Goal: Feedback & Contribution: Leave review/rating

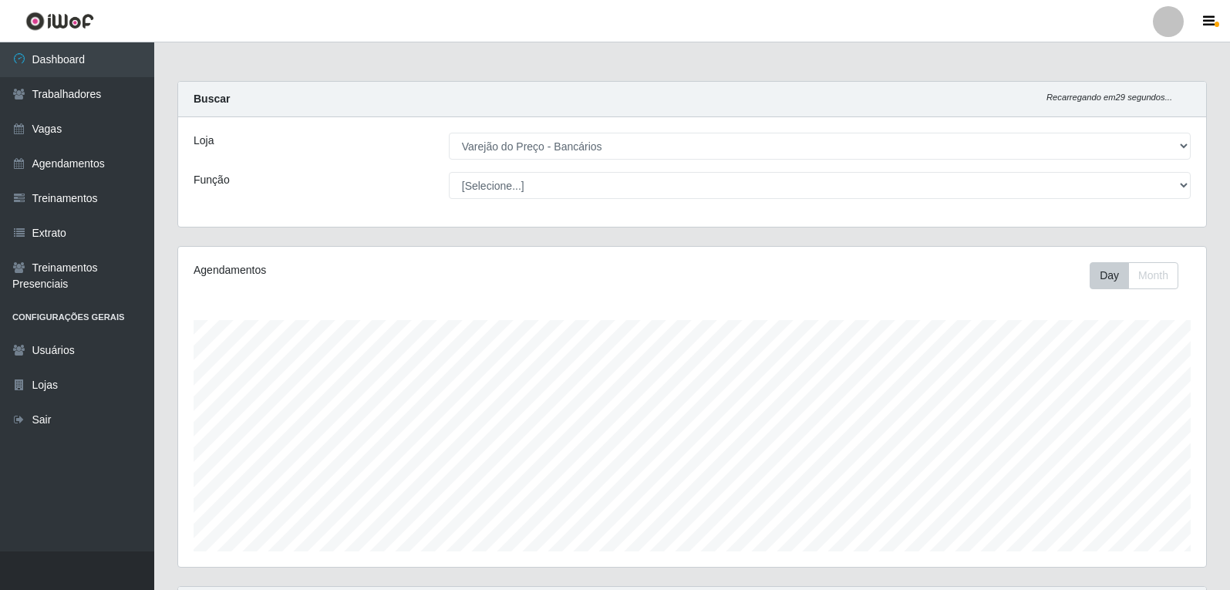
select select "157"
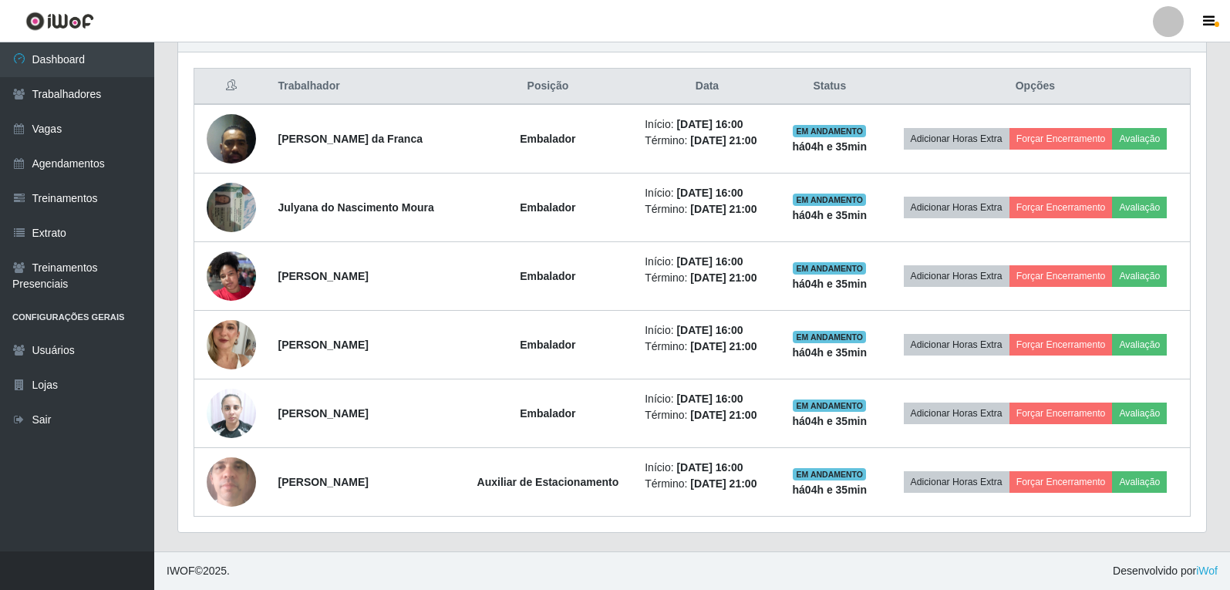
scroll to position [320, 1028]
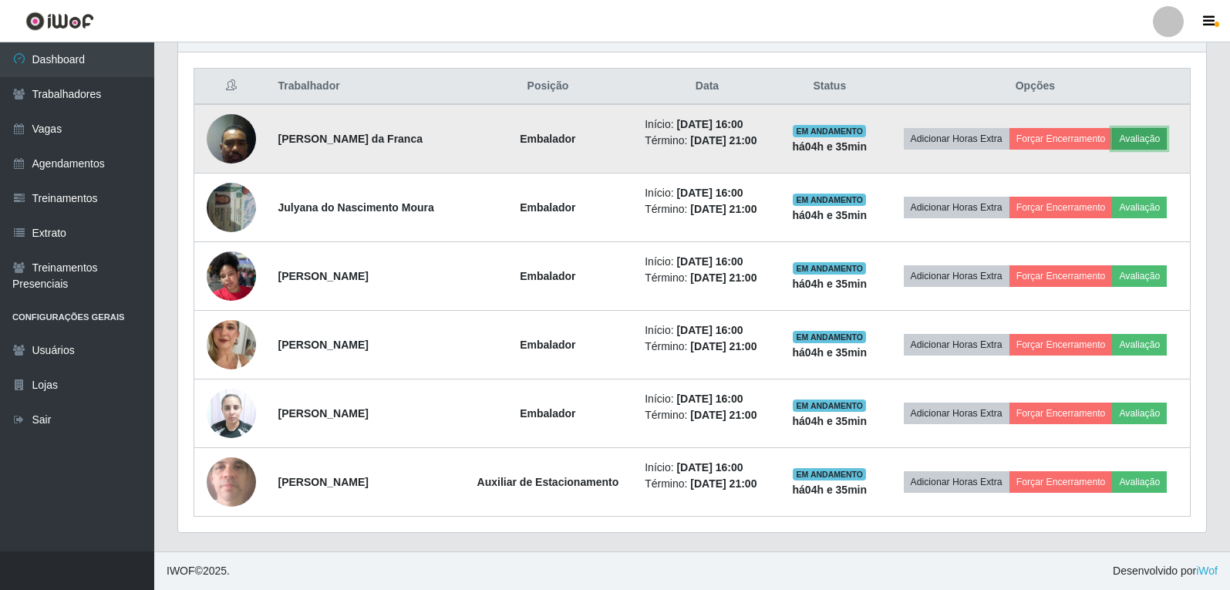
click at [1147, 145] on button "Avaliação" at bounding box center [1139, 139] width 55 height 22
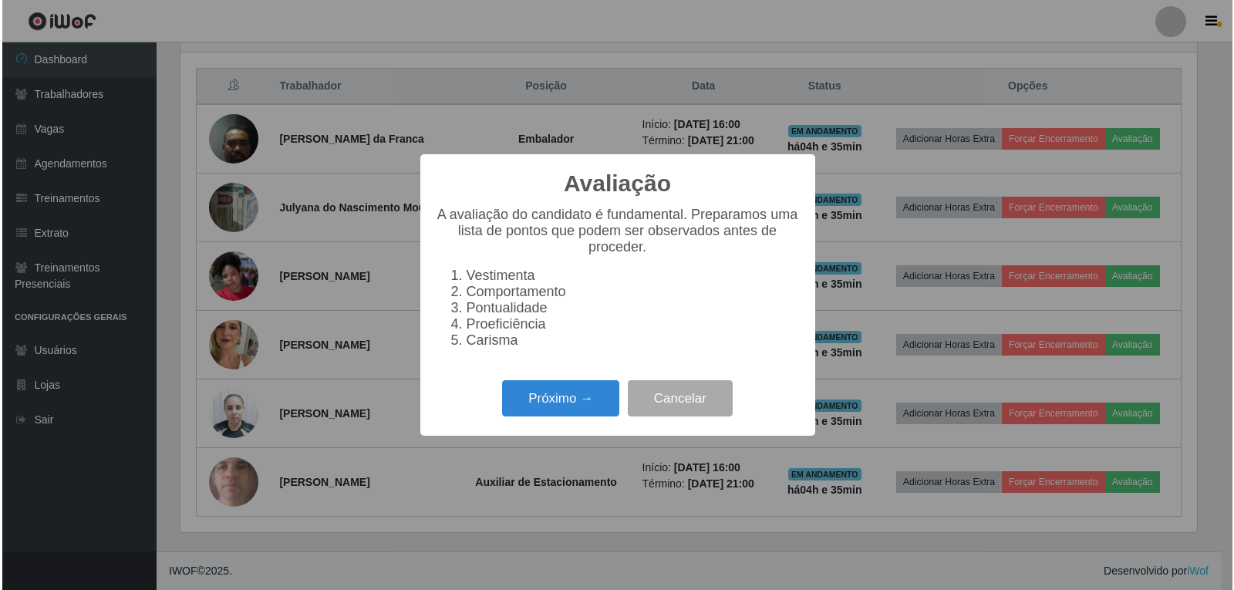
scroll to position [320, 1020]
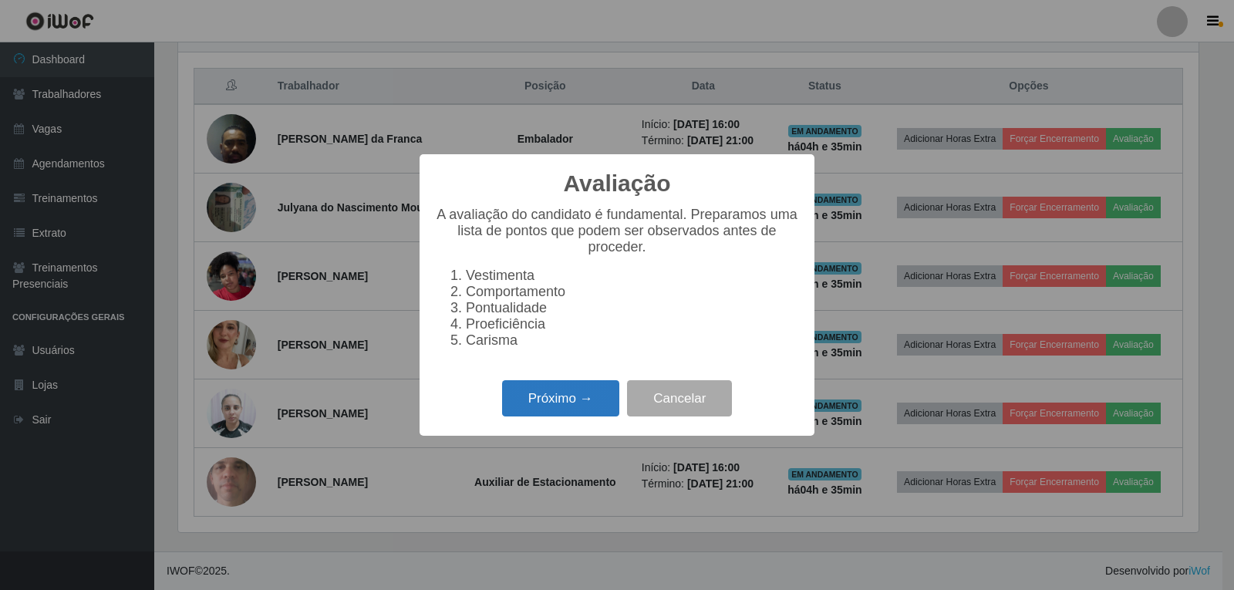
click at [584, 409] on button "Próximo →" at bounding box center [560, 398] width 117 height 36
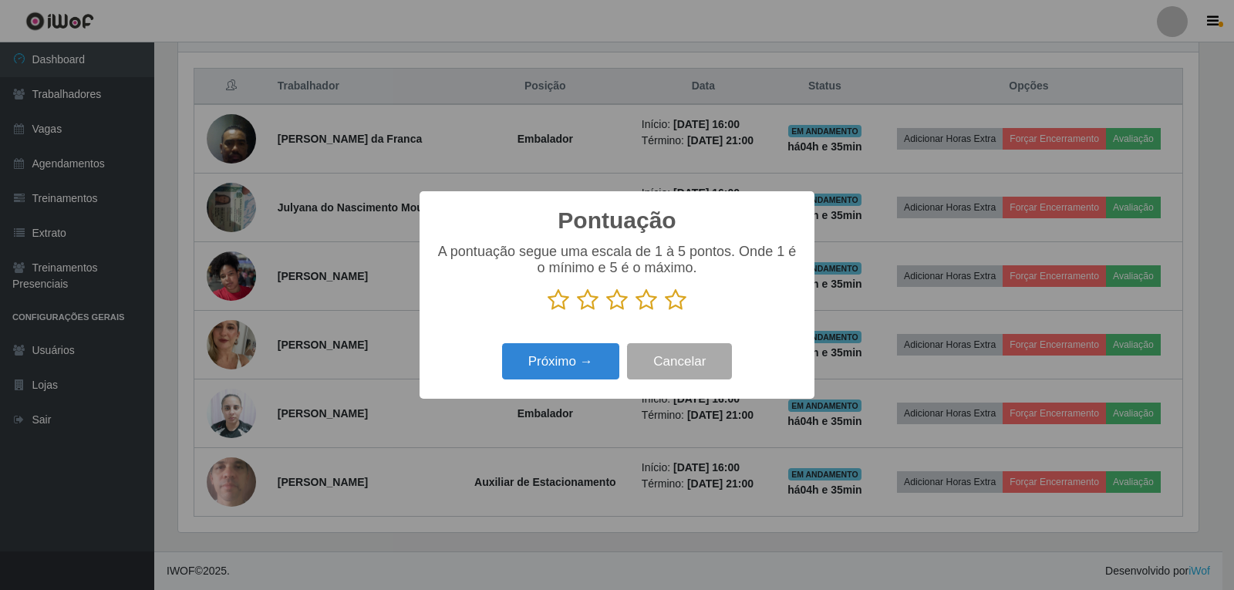
click at [674, 309] on icon at bounding box center [676, 299] width 22 height 23
click at [665, 311] on input "radio" at bounding box center [665, 311] width 0 height 0
click at [554, 362] on button "Próximo →" at bounding box center [560, 361] width 117 height 36
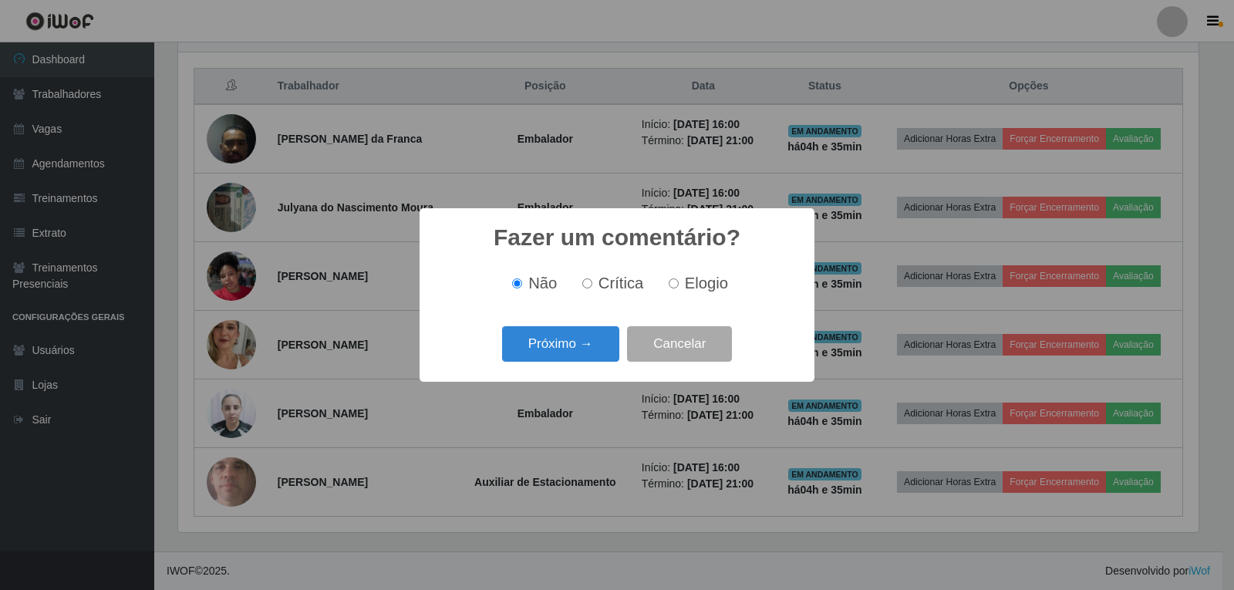
click at [685, 288] on span "Elogio" at bounding box center [706, 282] width 43 height 17
click at [678, 288] on input "Elogio" at bounding box center [673, 283] width 10 height 10
radio input "true"
click at [603, 341] on button "Próximo →" at bounding box center [560, 344] width 117 height 36
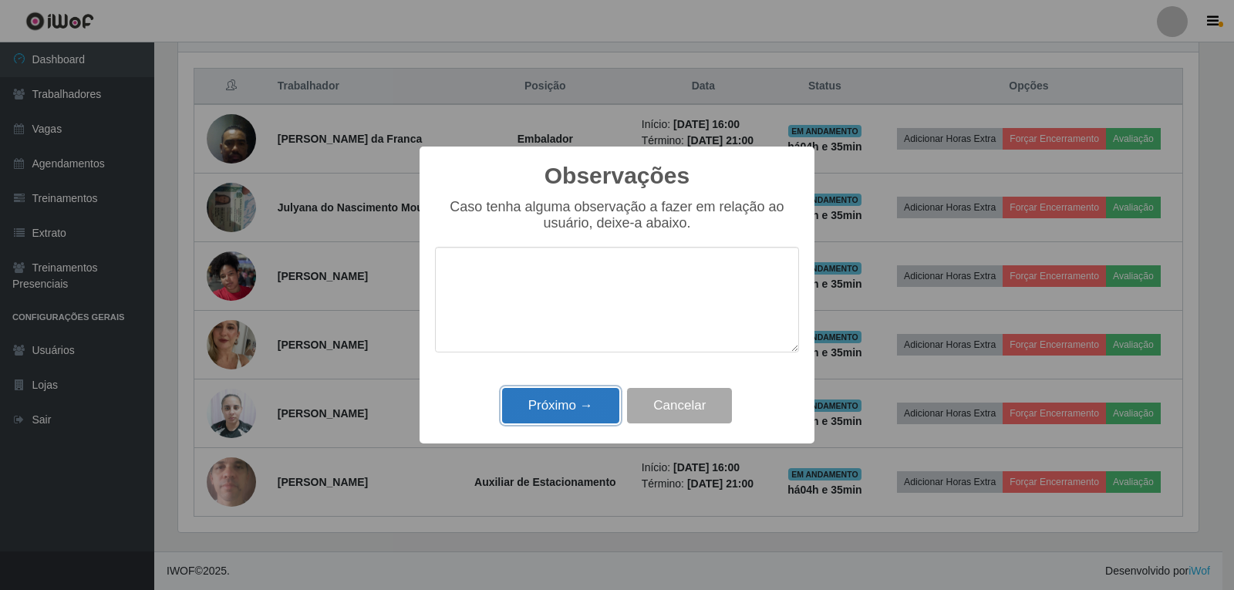
click at [597, 403] on button "Próximo →" at bounding box center [560, 406] width 117 height 36
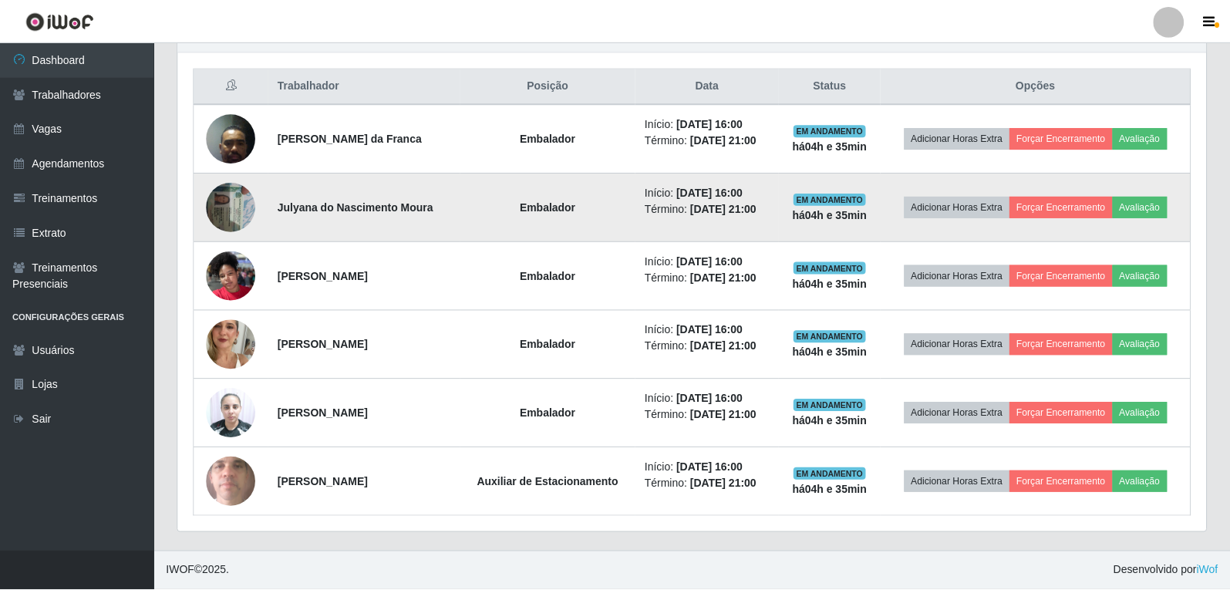
scroll to position [320, 1028]
click at [1155, 201] on button "Avaliação" at bounding box center [1139, 208] width 55 height 22
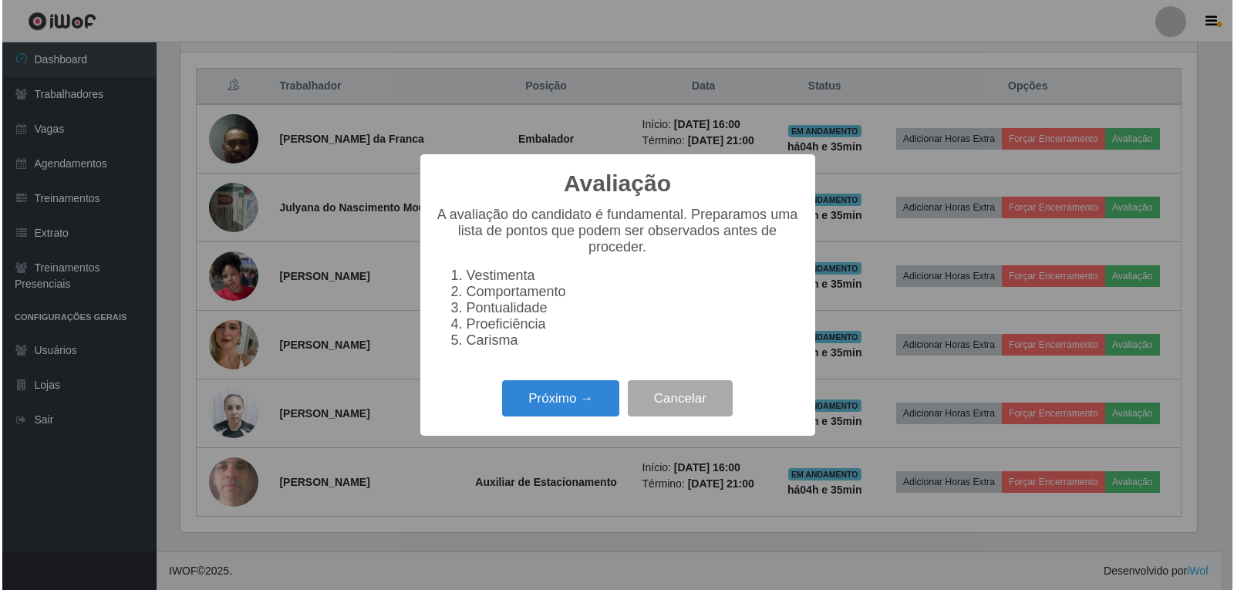
scroll to position [320, 1020]
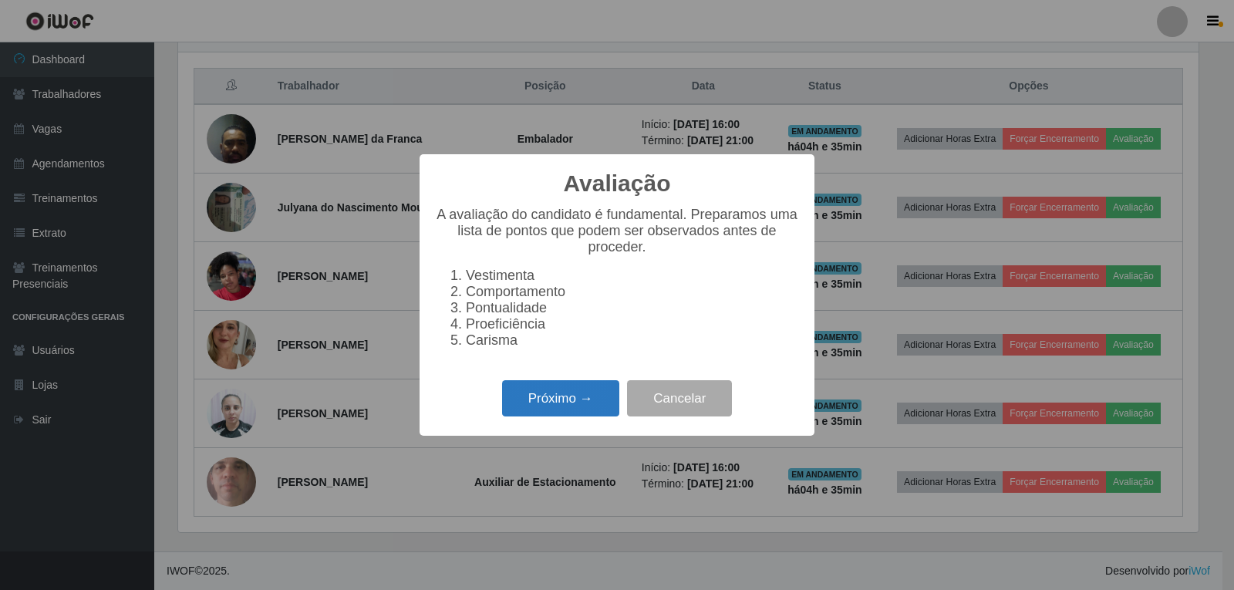
click at [618, 411] on button "Próximo →" at bounding box center [560, 398] width 117 height 36
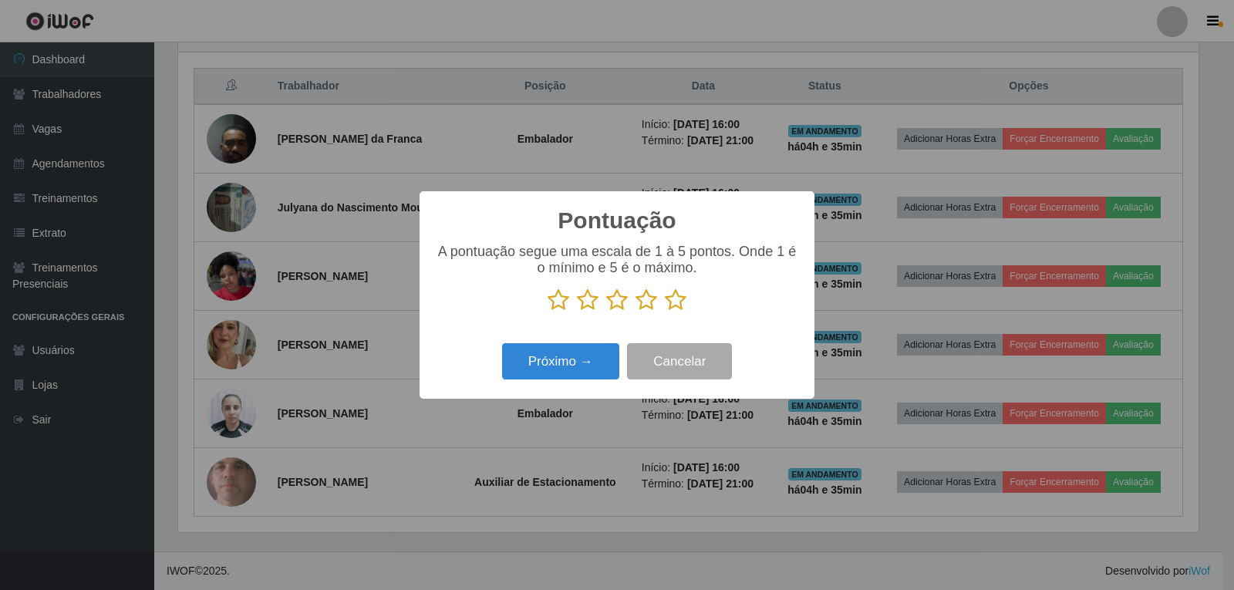
scroll to position [770637, 769937]
click at [674, 301] on icon at bounding box center [676, 299] width 22 height 23
click at [665, 311] on input "radio" at bounding box center [665, 311] width 0 height 0
click at [584, 354] on button "Próximo →" at bounding box center [560, 361] width 117 height 36
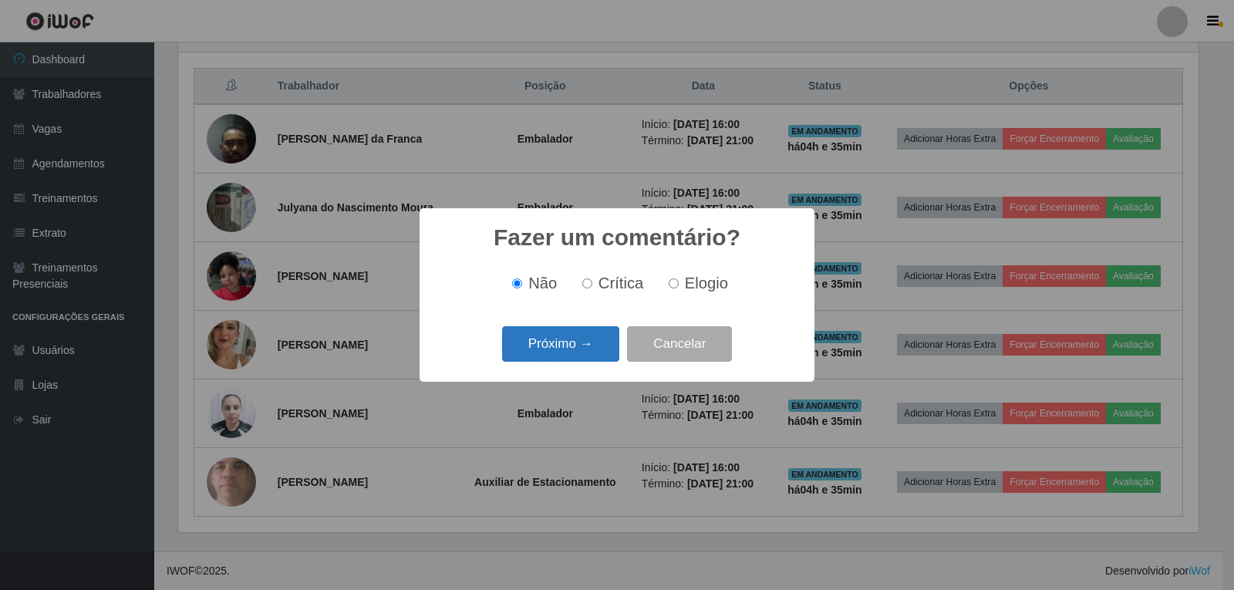
click at [596, 343] on button "Próximo →" at bounding box center [560, 344] width 117 height 36
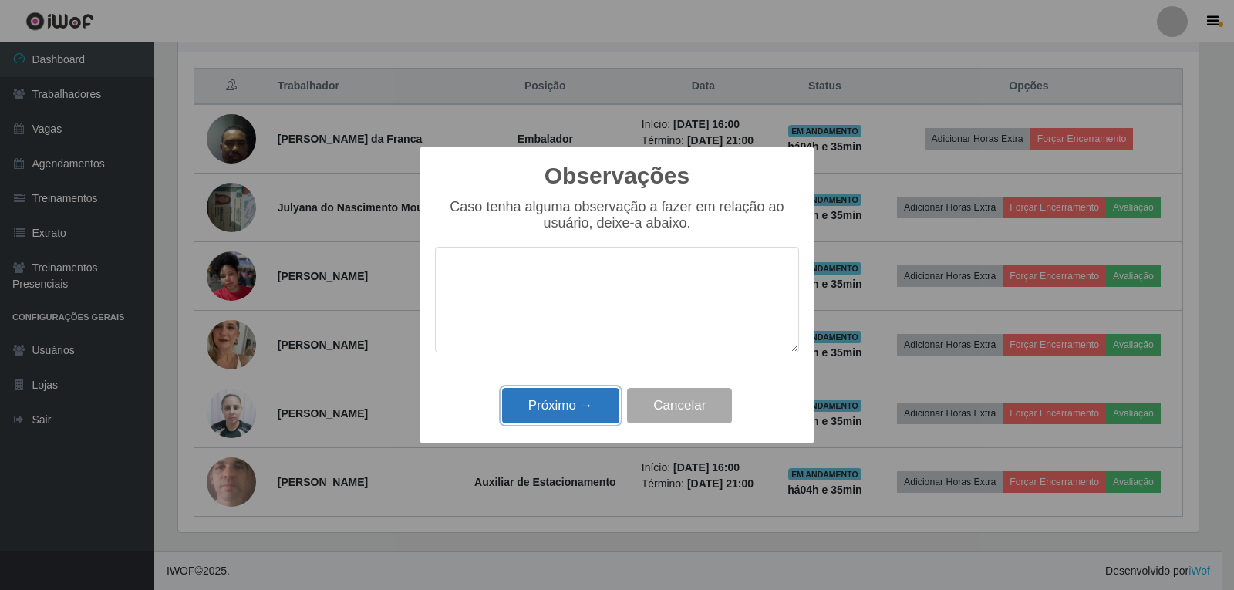
click at [595, 402] on button "Próximo →" at bounding box center [560, 406] width 117 height 36
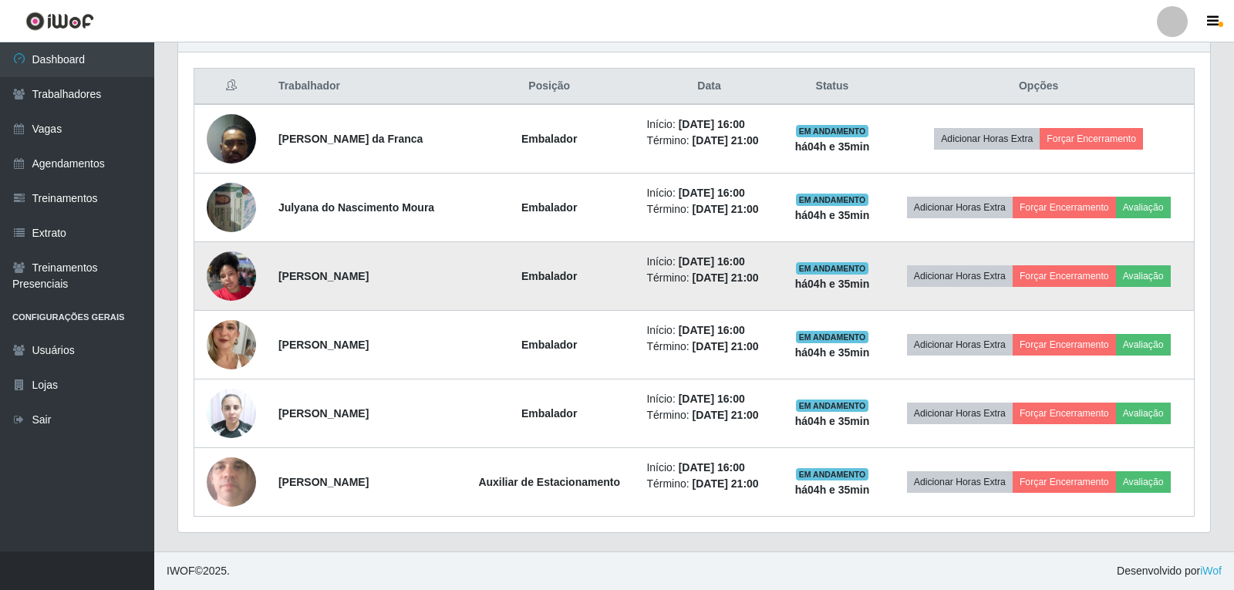
scroll to position [320, 1028]
click at [1164, 278] on button "Avaliação" at bounding box center [1139, 276] width 55 height 22
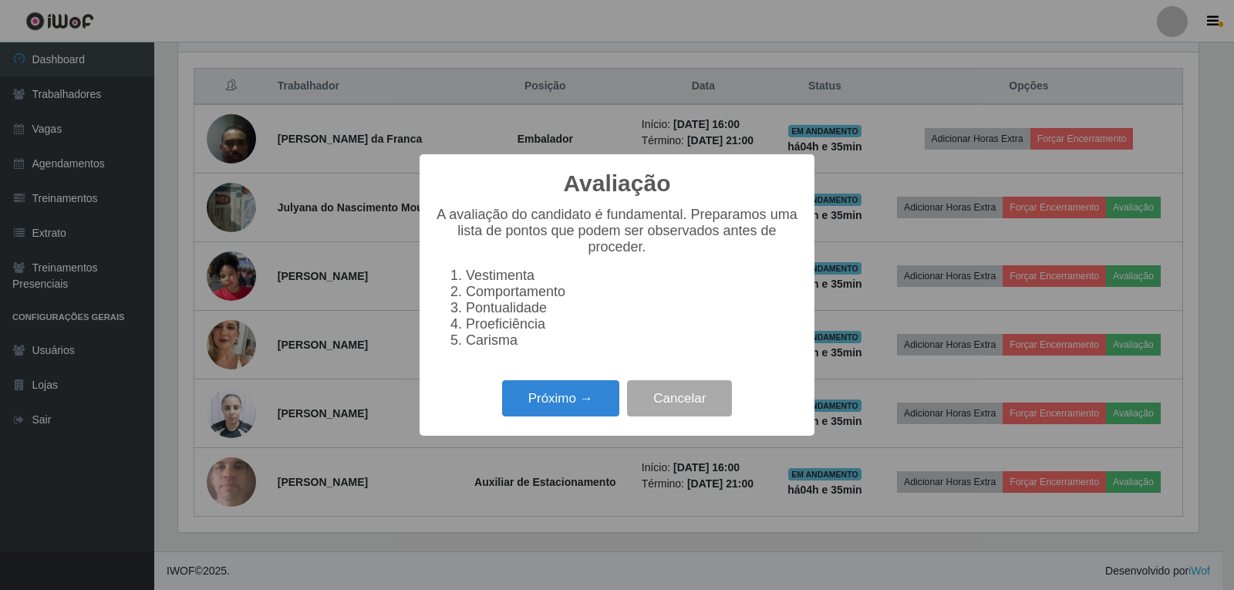
scroll to position [320, 1020]
click at [597, 401] on button "Próximo →" at bounding box center [560, 398] width 117 height 36
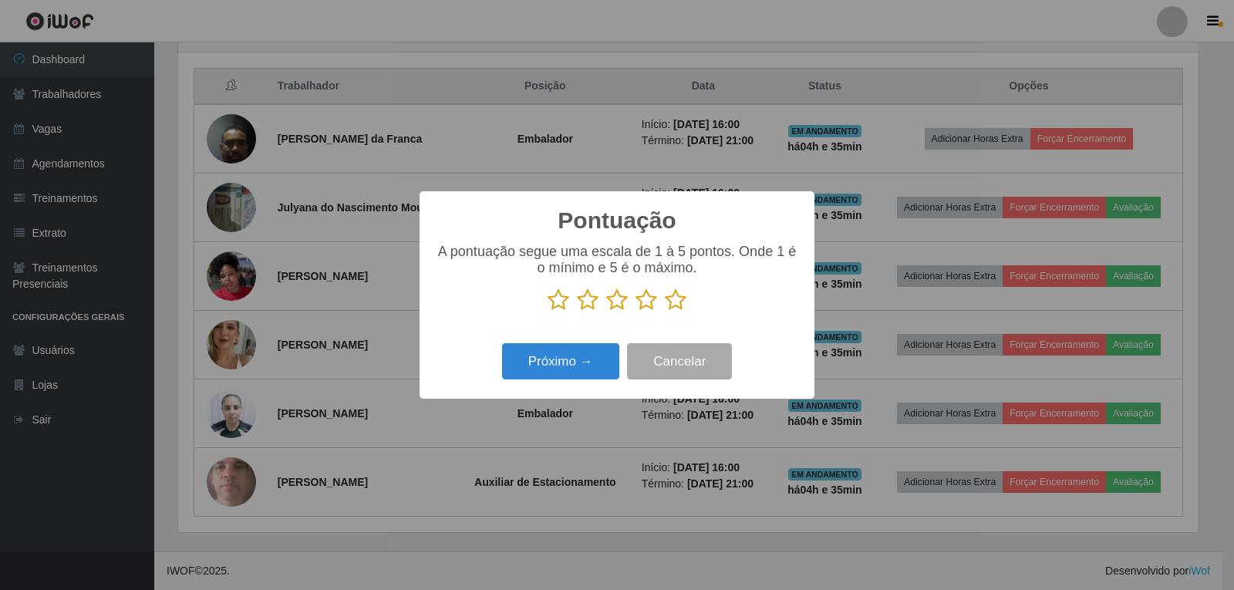
click at [675, 307] on icon at bounding box center [676, 299] width 22 height 23
click at [665, 311] on input "radio" at bounding box center [665, 311] width 0 height 0
click at [587, 359] on button "Próximo →" at bounding box center [560, 361] width 117 height 36
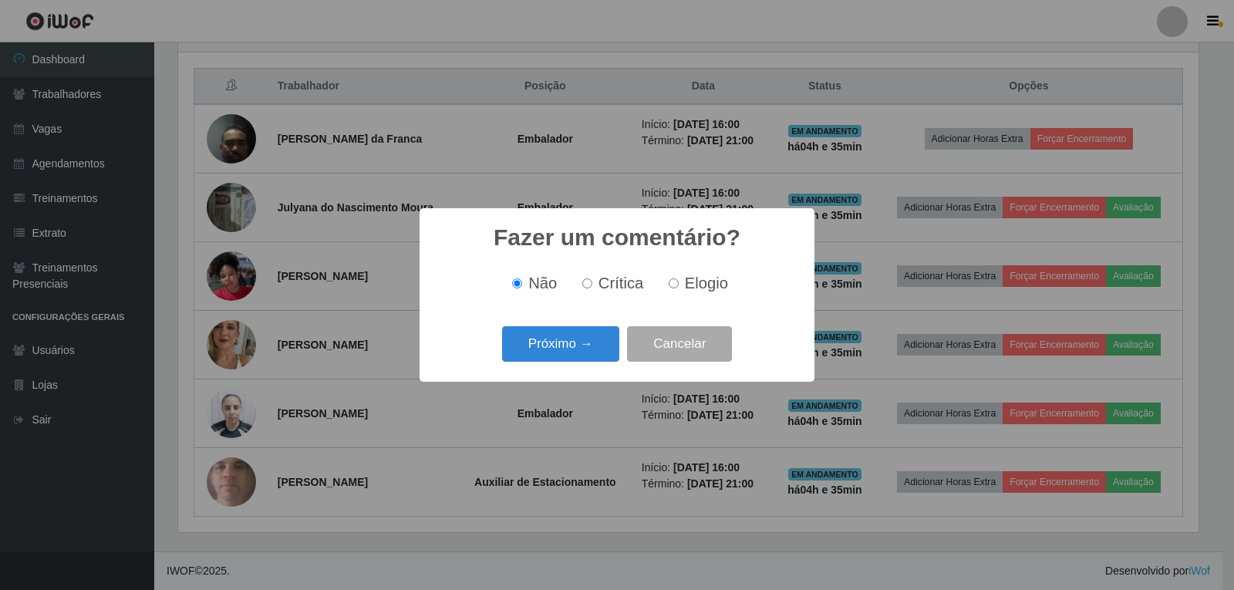
click at [698, 284] on span "Elogio" at bounding box center [706, 282] width 43 height 17
click at [678, 284] on input "Elogio" at bounding box center [673, 283] width 10 height 10
radio input "true"
click at [593, 343] on button "Próximo →" at bounding box center [560, 344] width 117 height 36
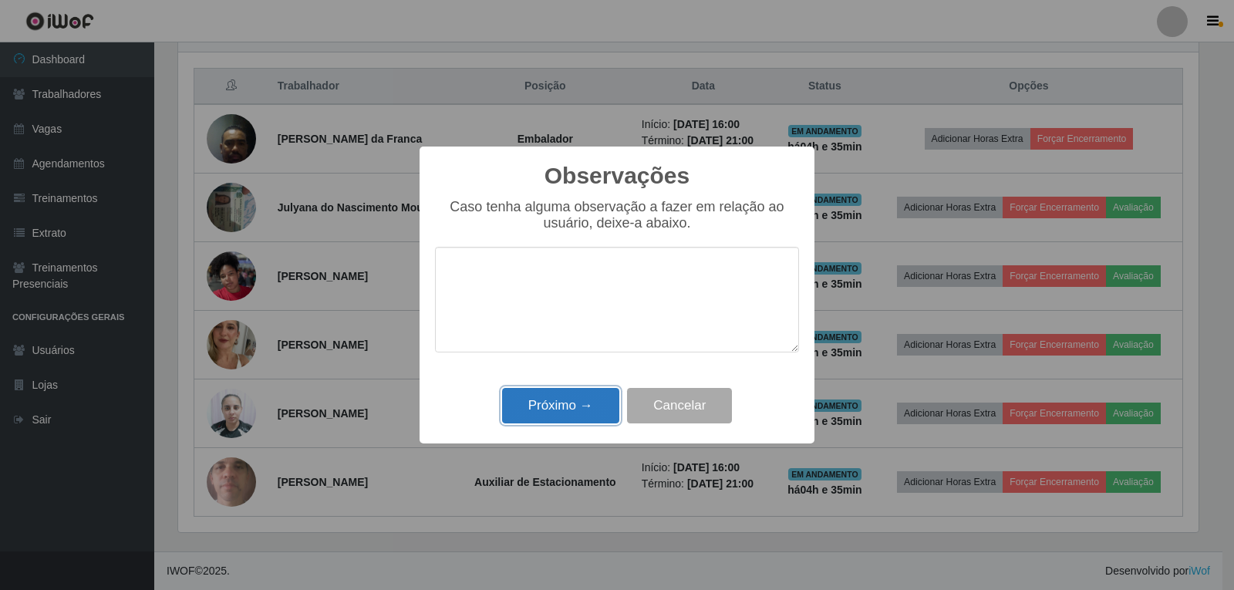
click at [589, 403] on button "Próximo →" at bounding box center [560, 406] width 117 height 36
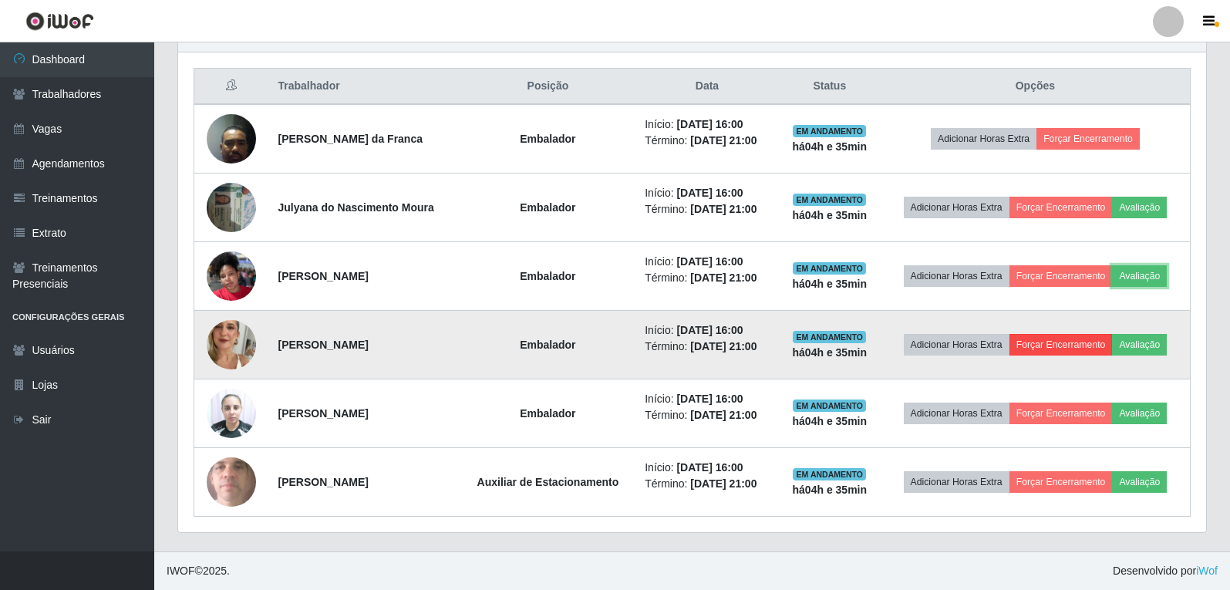
scroll to position [320, 1028]
click at [1155, 335] on button "Avaliação" at bounding box center [1139, 345] width 55 height 22
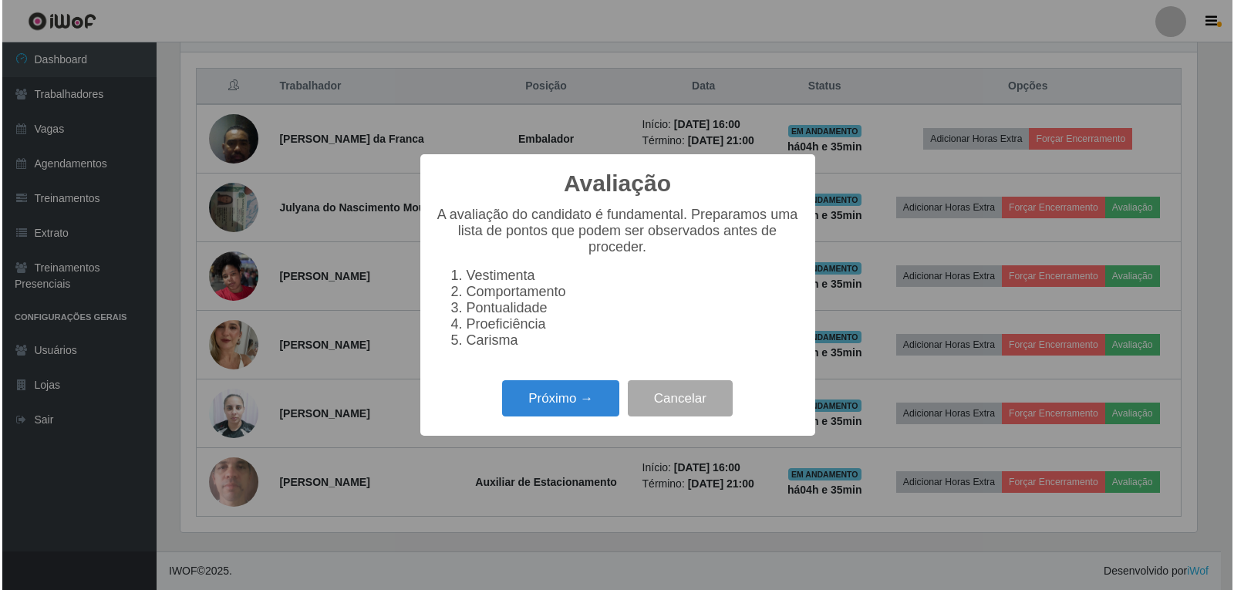
scroll to position [320, 1020]
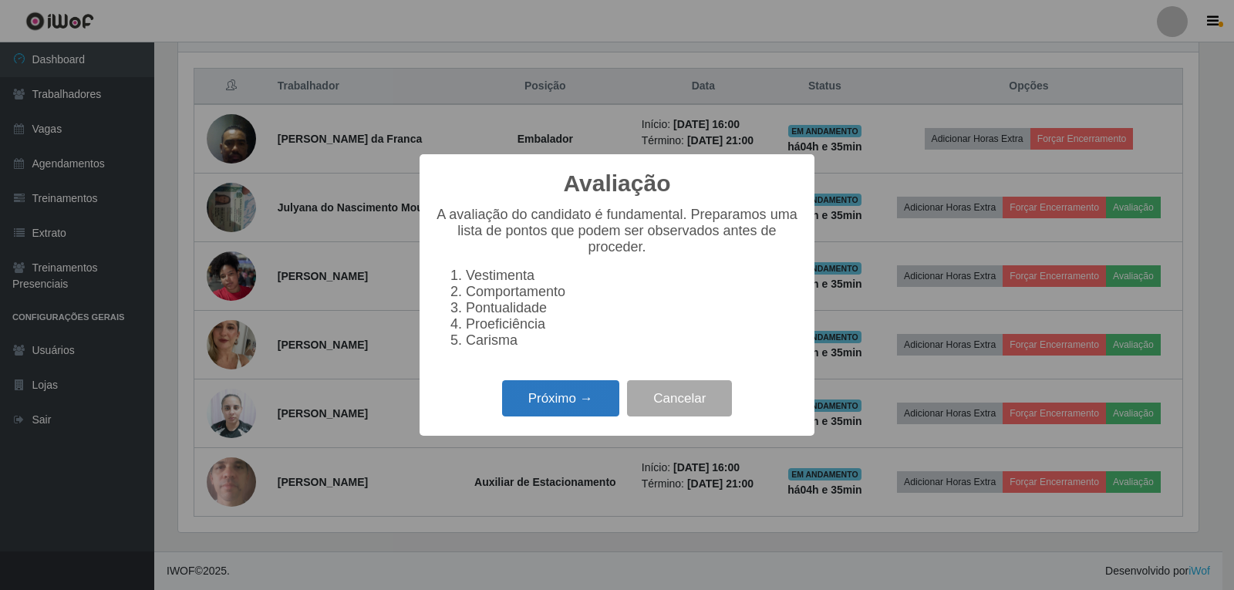
click at [569, 412] on button "Próximo →" at bounding box center [560, 398] width 117 height 36
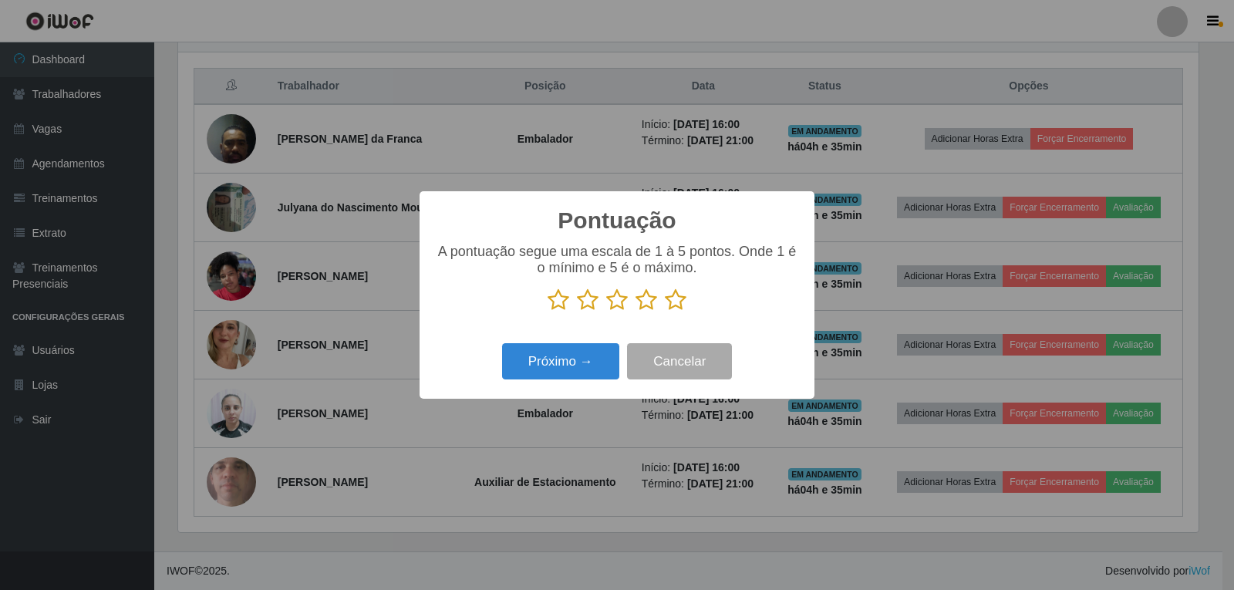
click at [677, 300] on icon at bounding box center [676, 299] width 22 height 23
click at [665, 311] on input "radio" at bounding box center [665, 311] width 0 height 0
click at [581, 364] on button "Próximo →" at bounding box center [560, 361] width 117 height 36
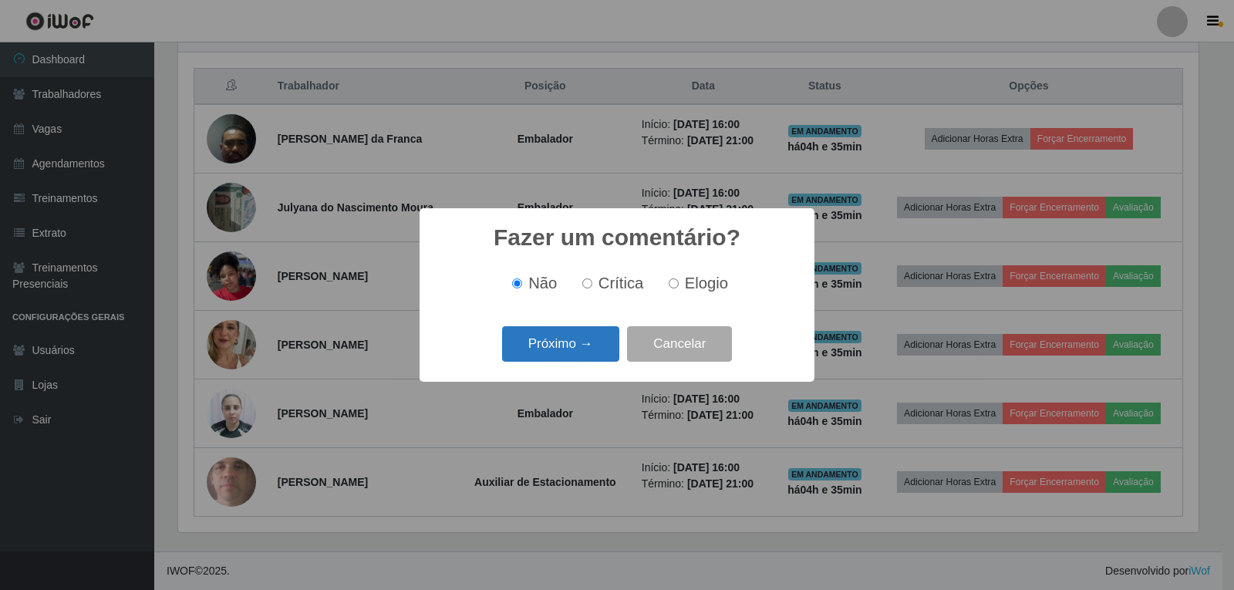
click at [598, 342] on button "Próximo →" at bounding box center [560, 344] width 117 height 36
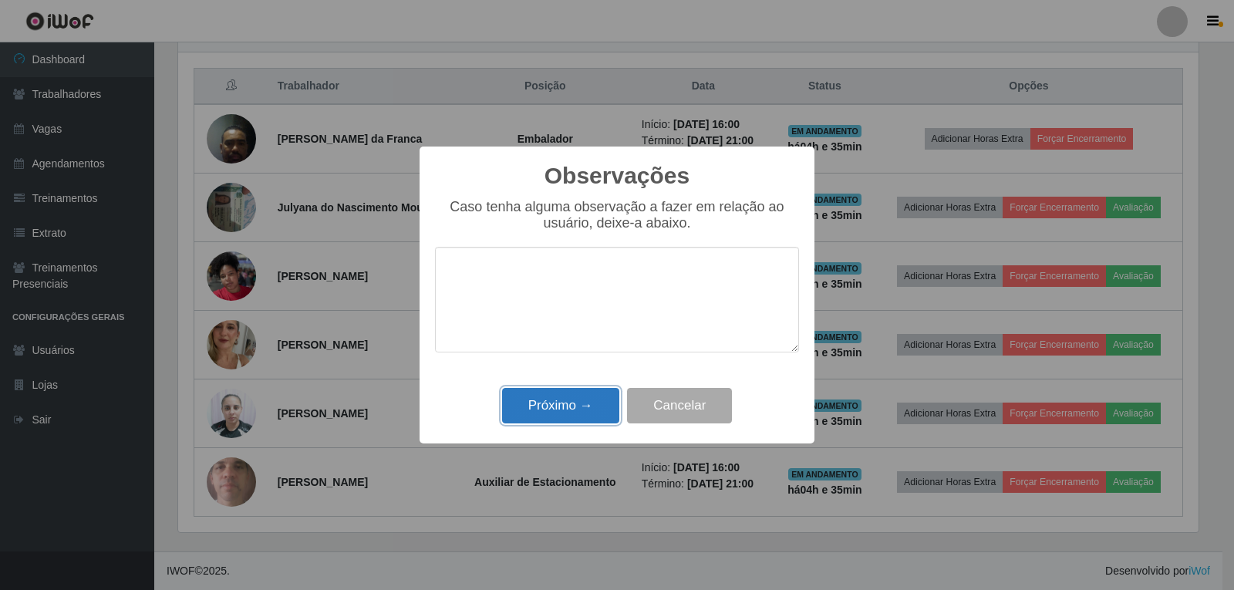
click at [601, 398] on button "Próximo →" at bounding box center [560, 406] width 117 height 36
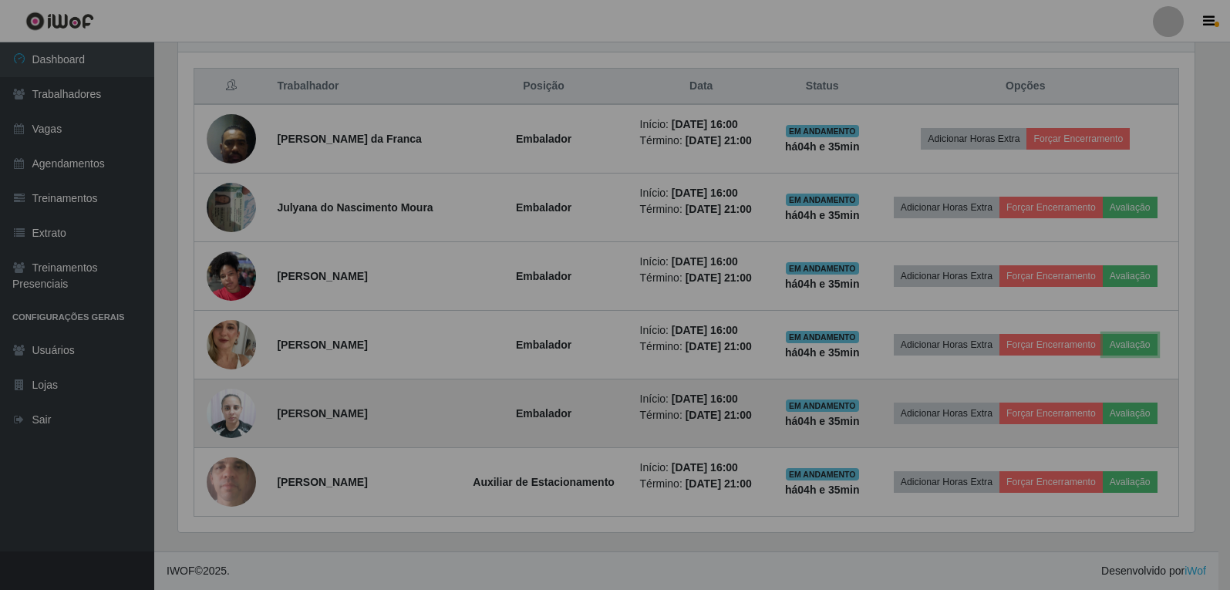
scroll to position [320, 1028]
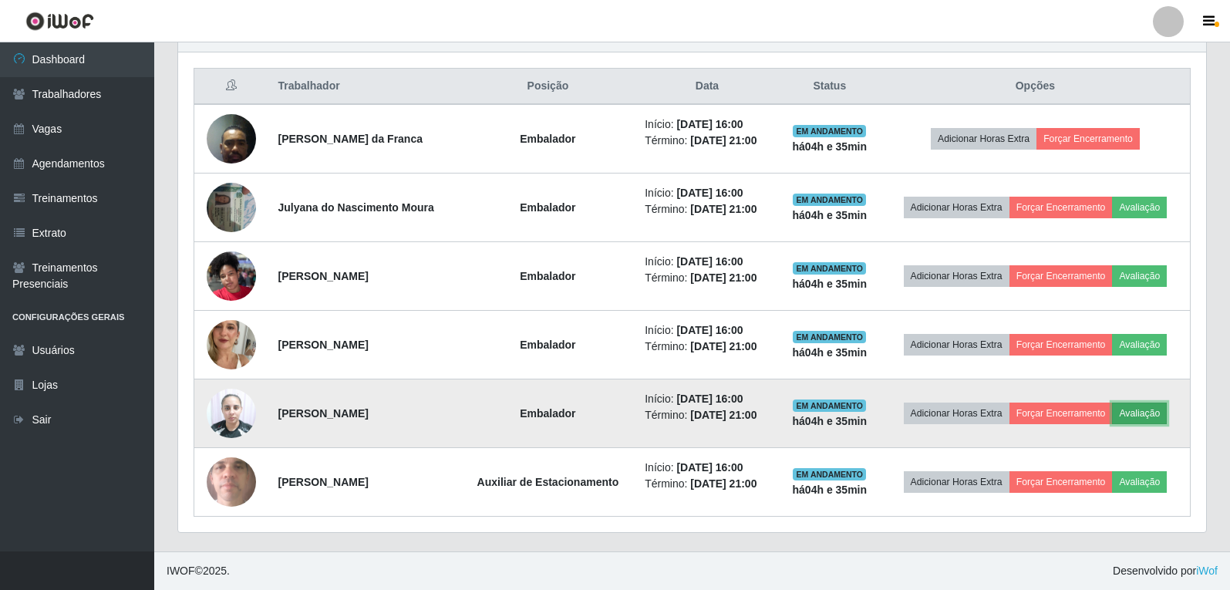
click at [1163, 412] on button "Avaliação" at bounding box center [1139, 413] width 55 height 22
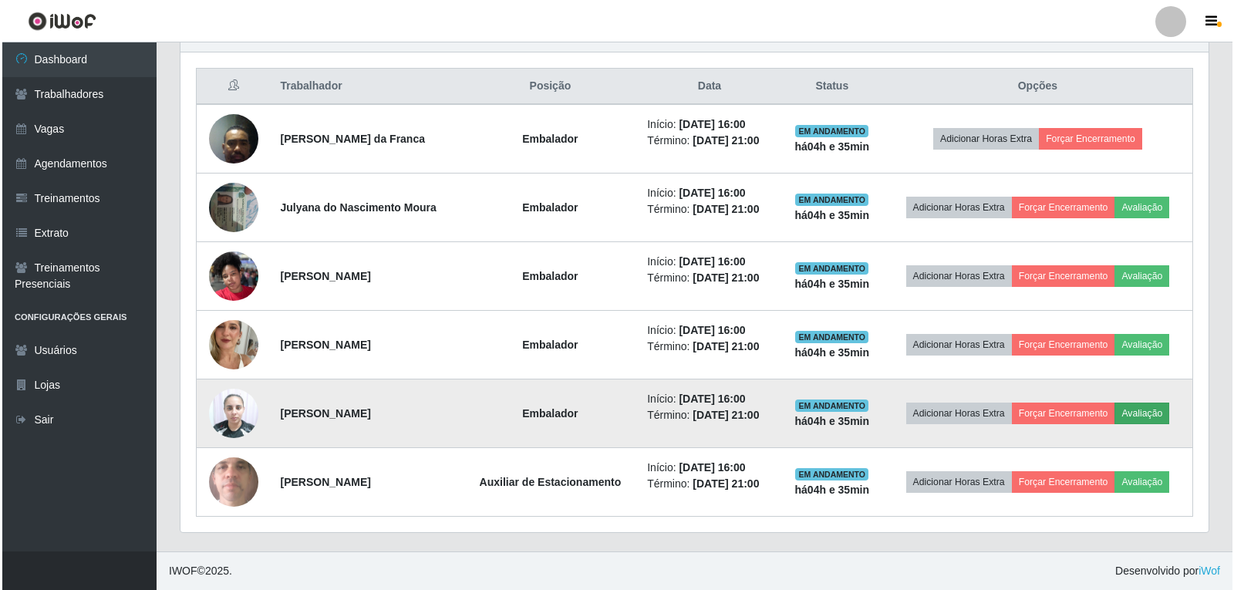
scroll to position [320, 1020]
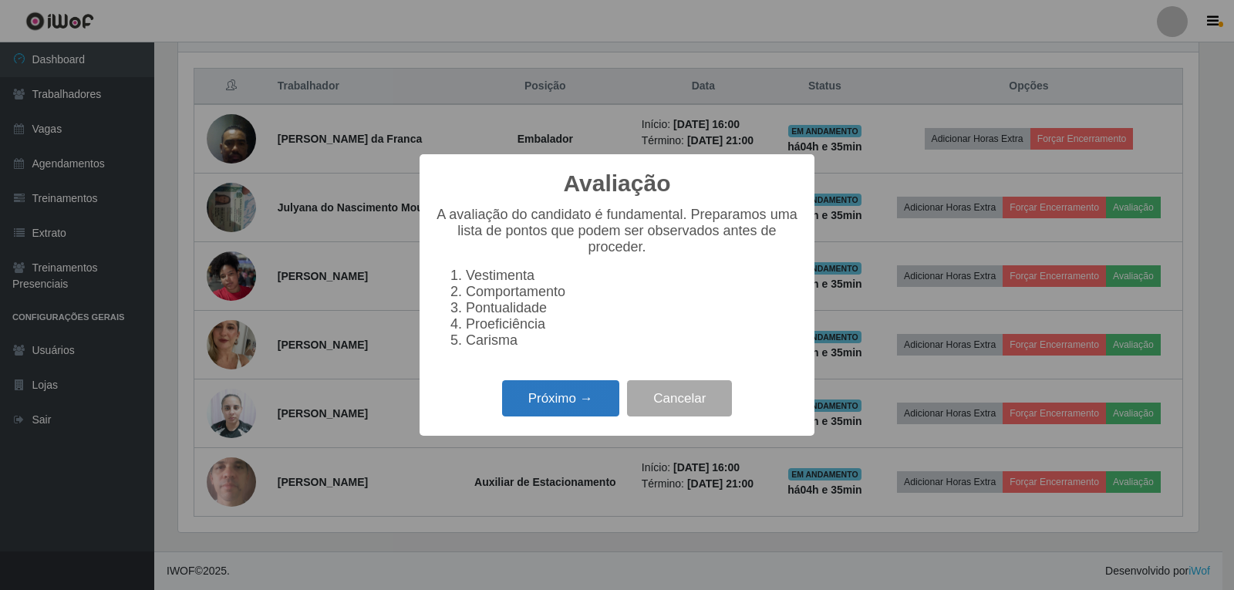
click at [593, 408] on button "Próximo →" at bounding box center [560, 398] width 117 height 36
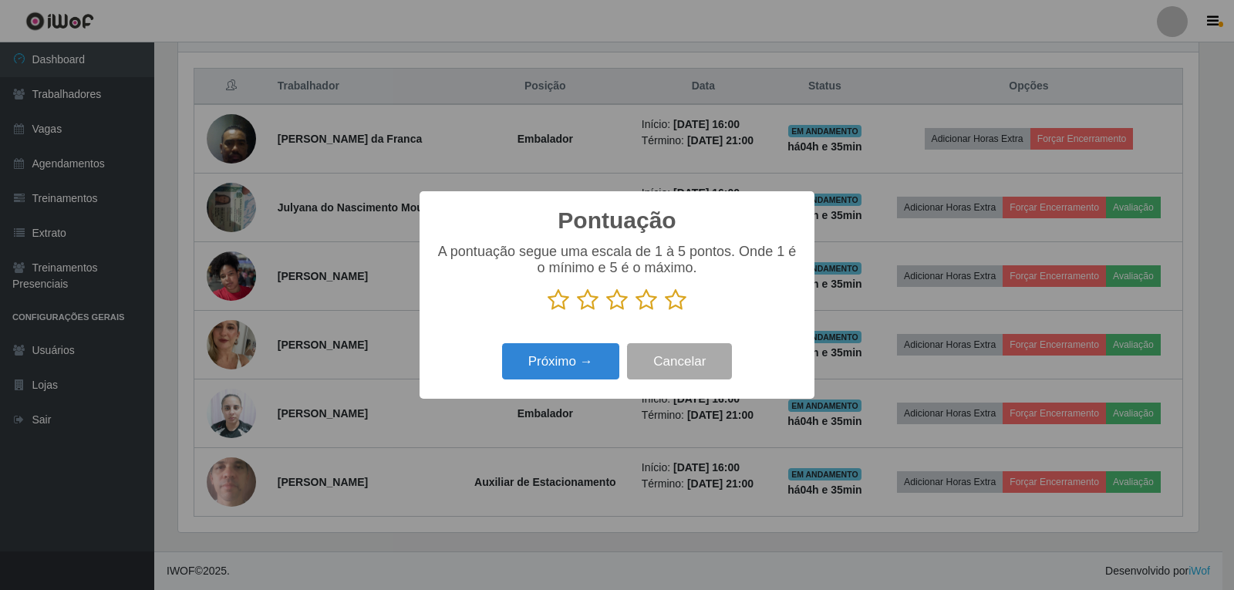
click at [672, 303] on icon at bounding box center [676, 299] width 22 height 23
click at [665, 311] on input "radio" at bounding box center [665, 311] width 0 height 0
click at [584, 364] on button "Próximo →" at bounding box center [560, 361] width 117 height 36
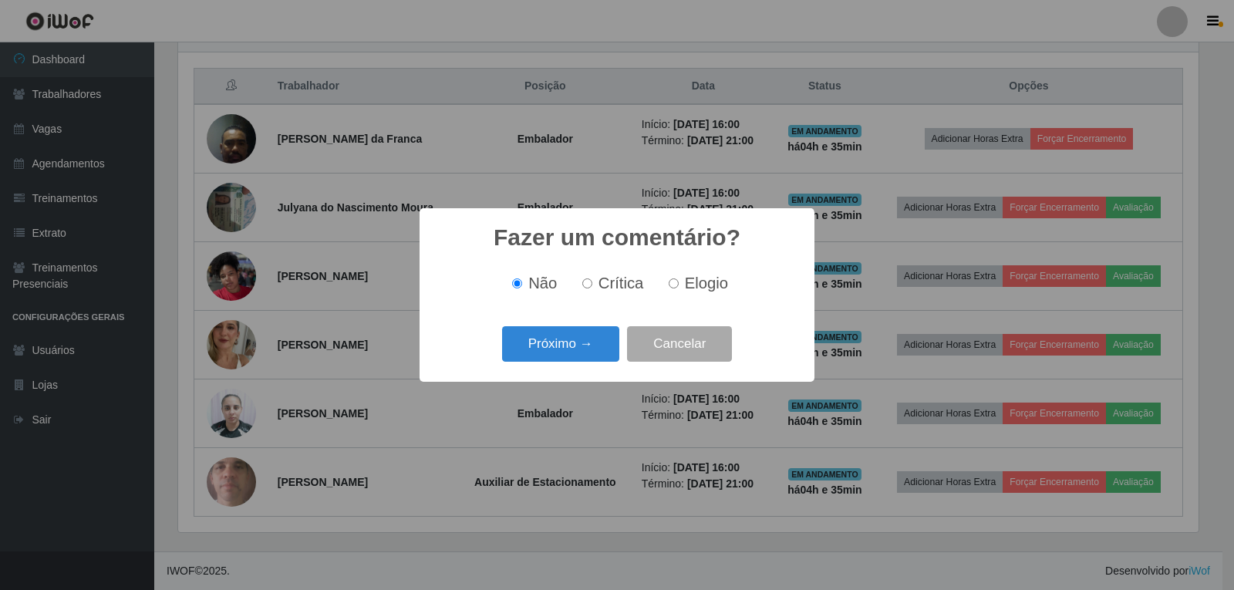
click at [692, 291] on span "Elogio" at bounding box center [706, 282] width 43 height 17
click at [678, 288] on input "Elogio" at bounding box center [673, 283] width 10 height 10
radio input "true"
click at [591, 345] on button "Próximo →" at bounding box center [560, 344] width 117 height 36
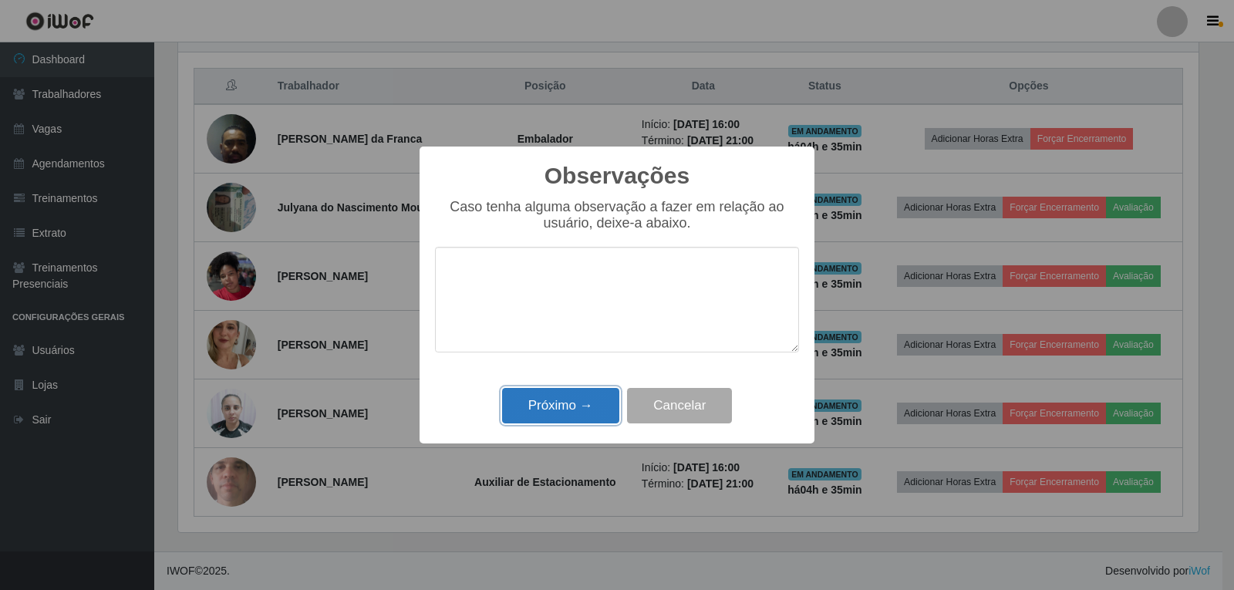
click at [609, 407] on button "Próximo →" at bounding box center [560, 406] width 117 height 36
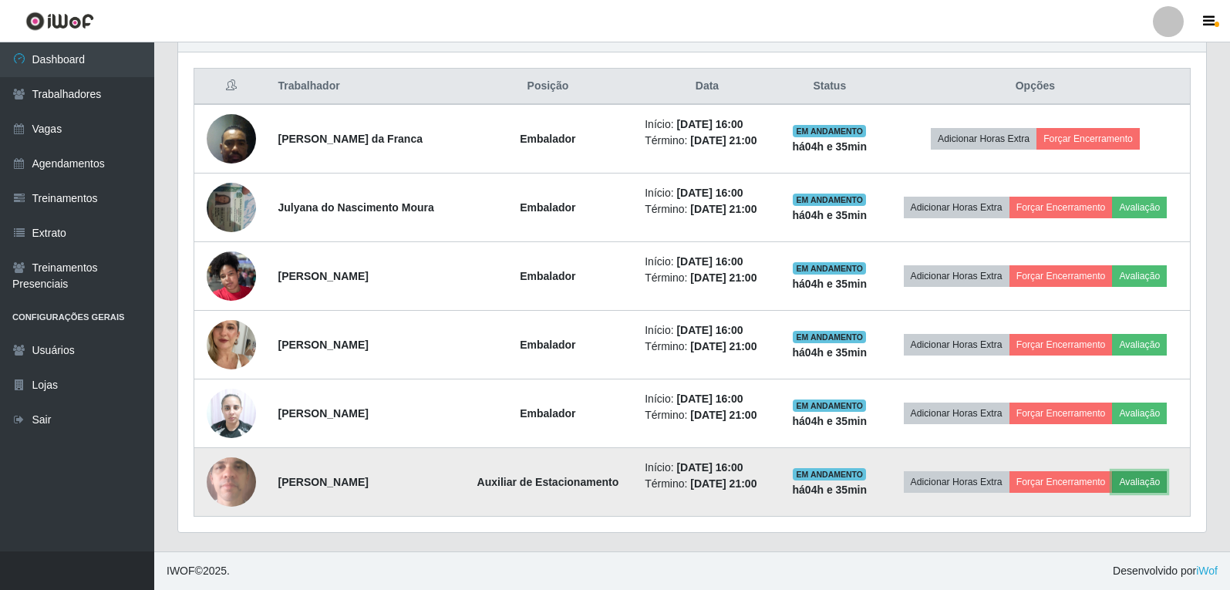
click at [1165, 484] on button "Avaliação" at bounding box center [1139, 482] width 55 height 22
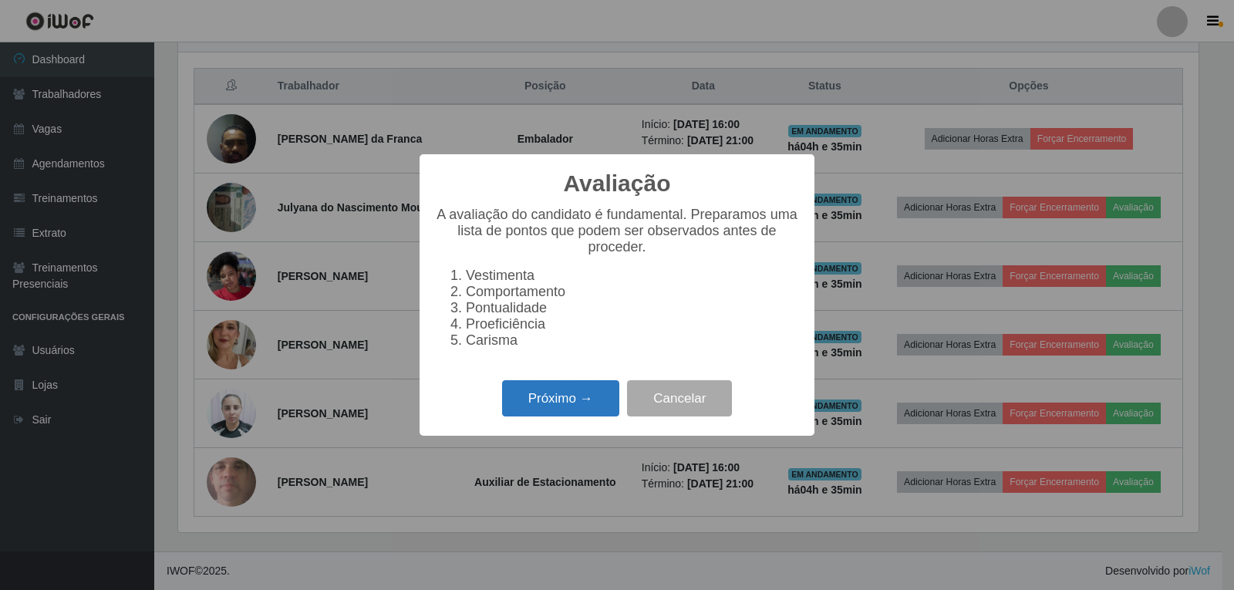
click at [609, 412] on button "Próximo →" at bounding box center [560, 398] width 117 height 36
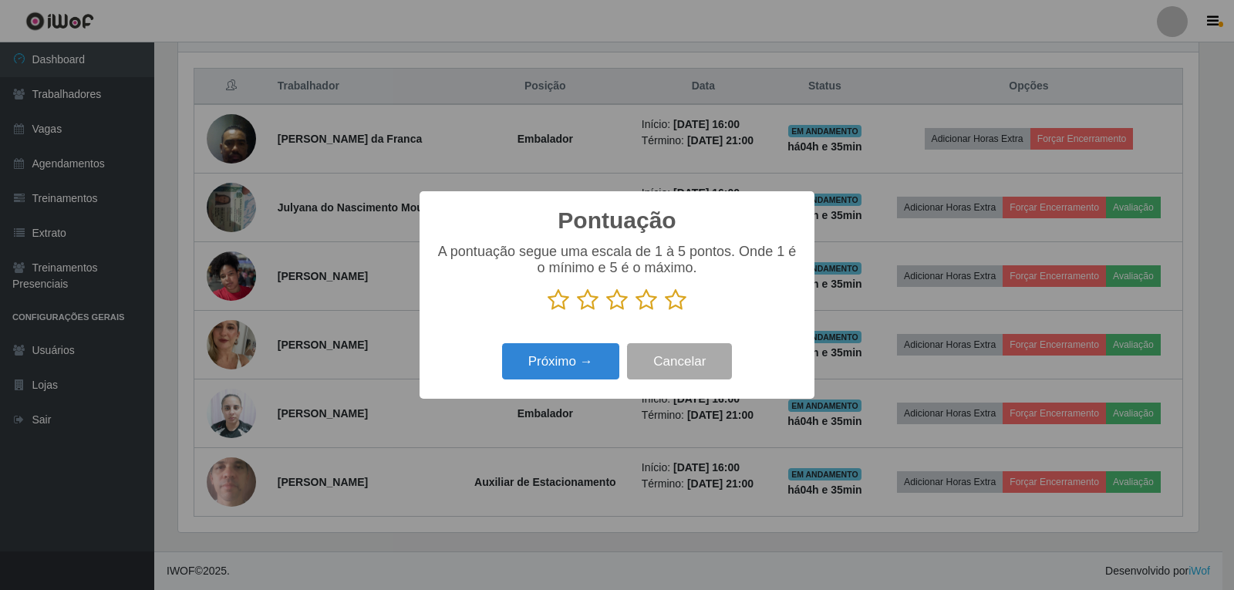
click at [678, 307] on icon at bounding box center [676, 299] width 22 height 23
click at [665, 311] on input "radio" at bounding box center [665, 311] width 0 height 0
click at [600, 358] on button "Próximo →" at bounding box center [560, 361] width 117 height 36
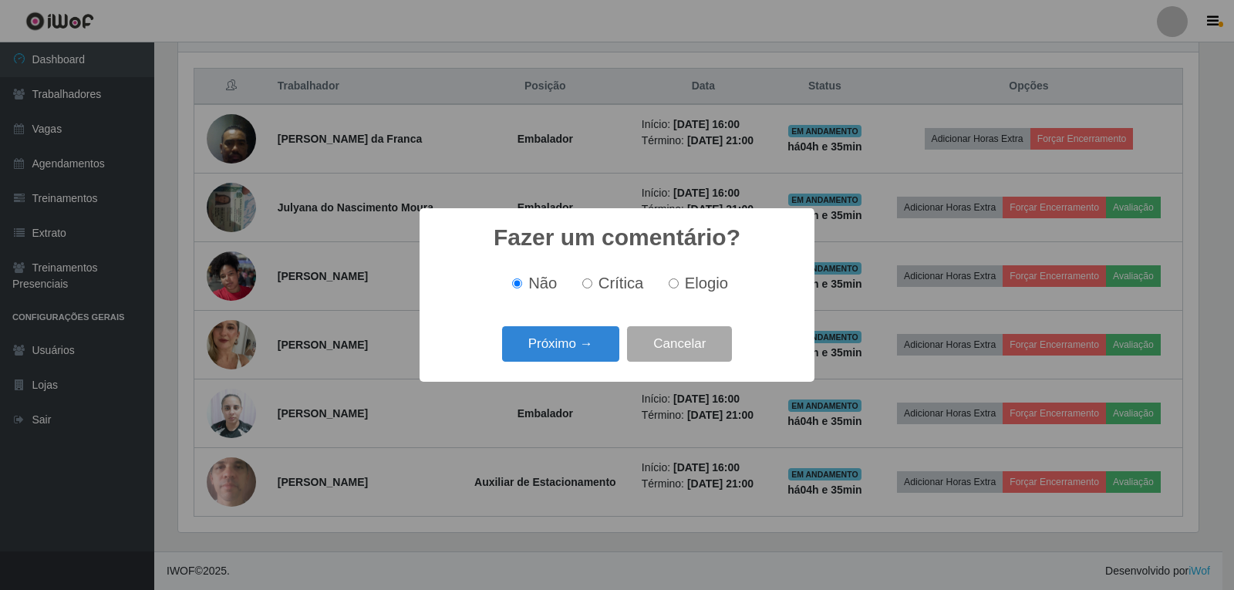
click at [682, 286] on label "Elogio" at bounding box center [695, 283] width 66 height 18
click at [678, 286] on input "Elogio" at bounding box center [673, 283] width 10 height 10
radio input "true"
click at [605, 349] on button "Próximo →" at bounding box center [560, 344] width 117 height 36
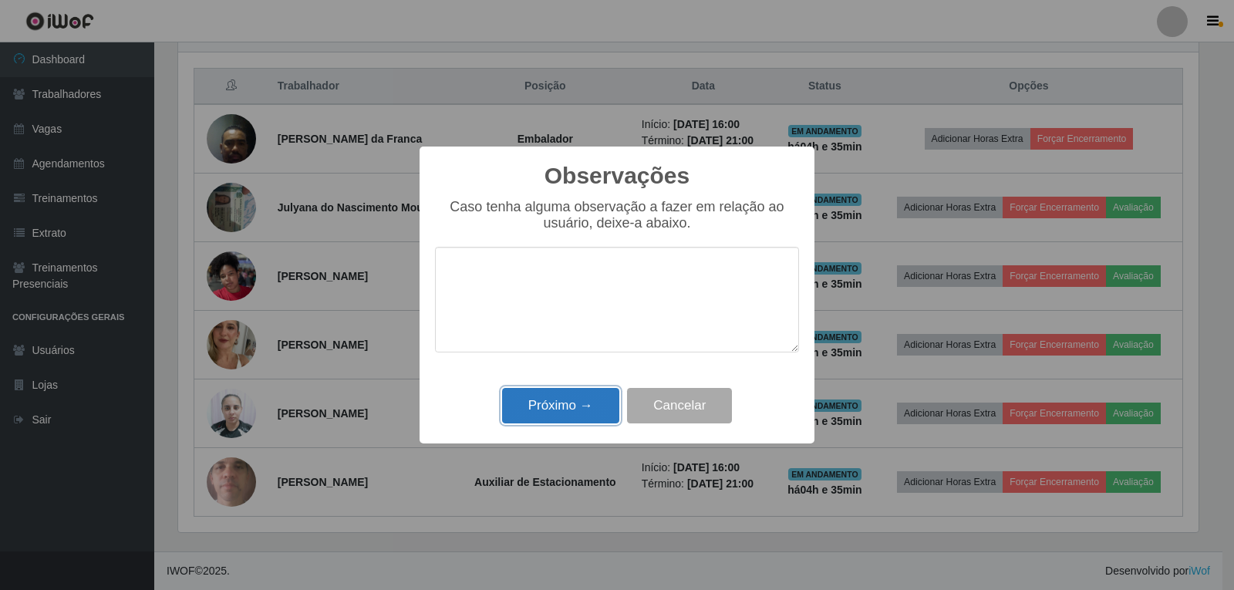
click at [584, 412] on button "Próximo →" at bounding box center [560, 406] width 117 height 36
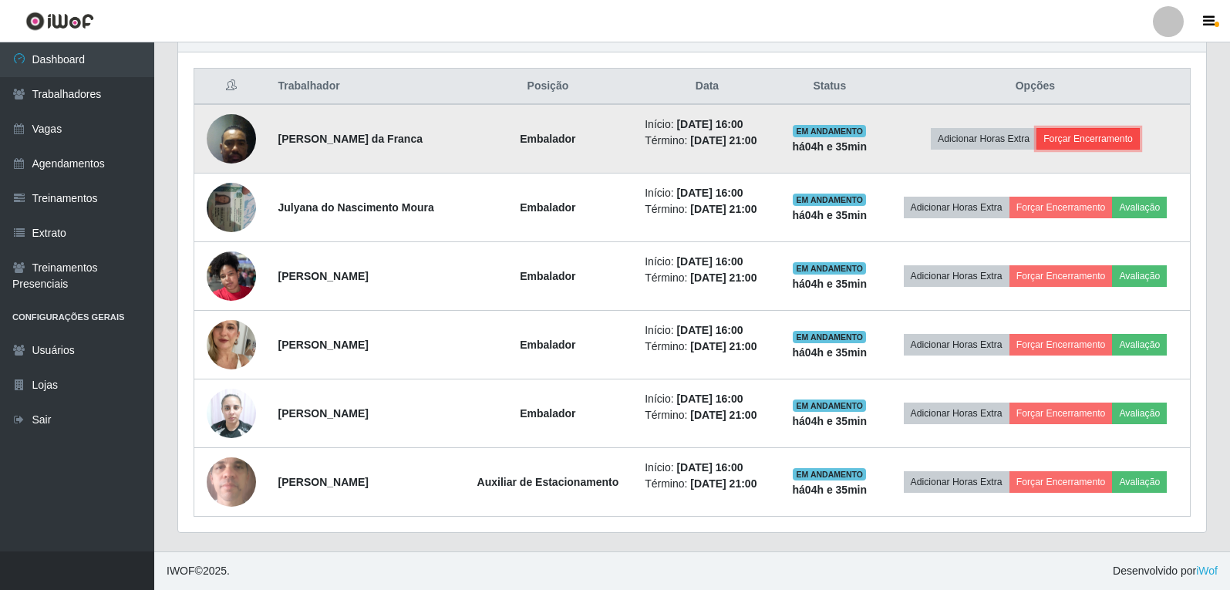
click at [1092, 139] on button "Forçar Encerramento" at bounding box center [1087, 139] width 103 height 22
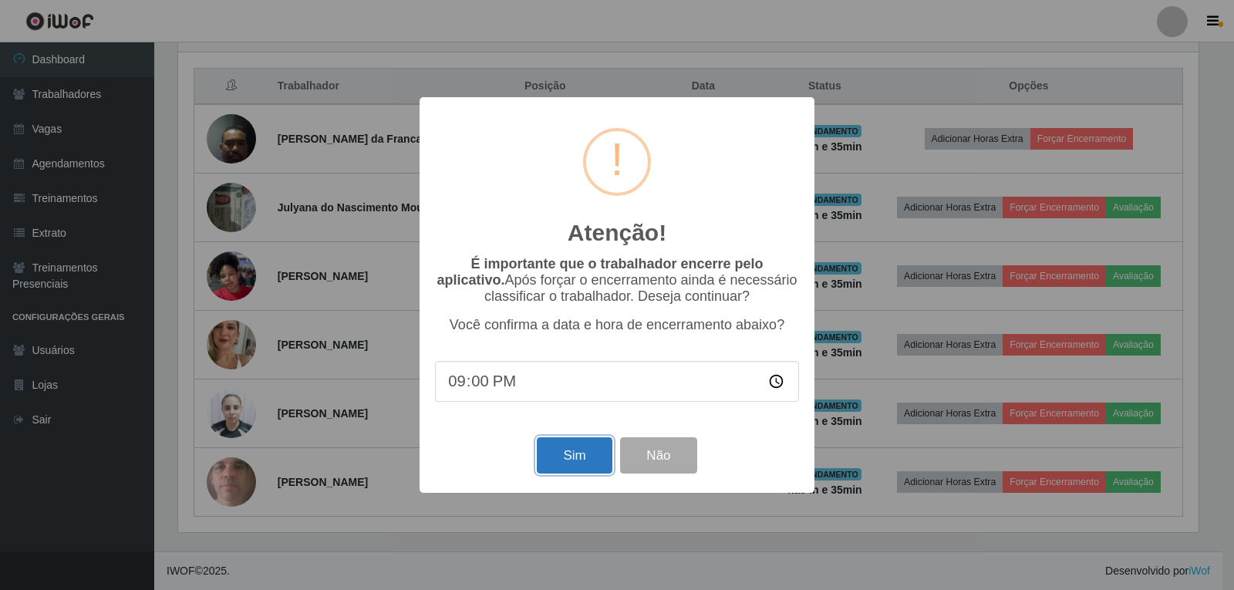
click at [579, 462] on button "Sim" at bounding box center [574, 455] width 75 height 36
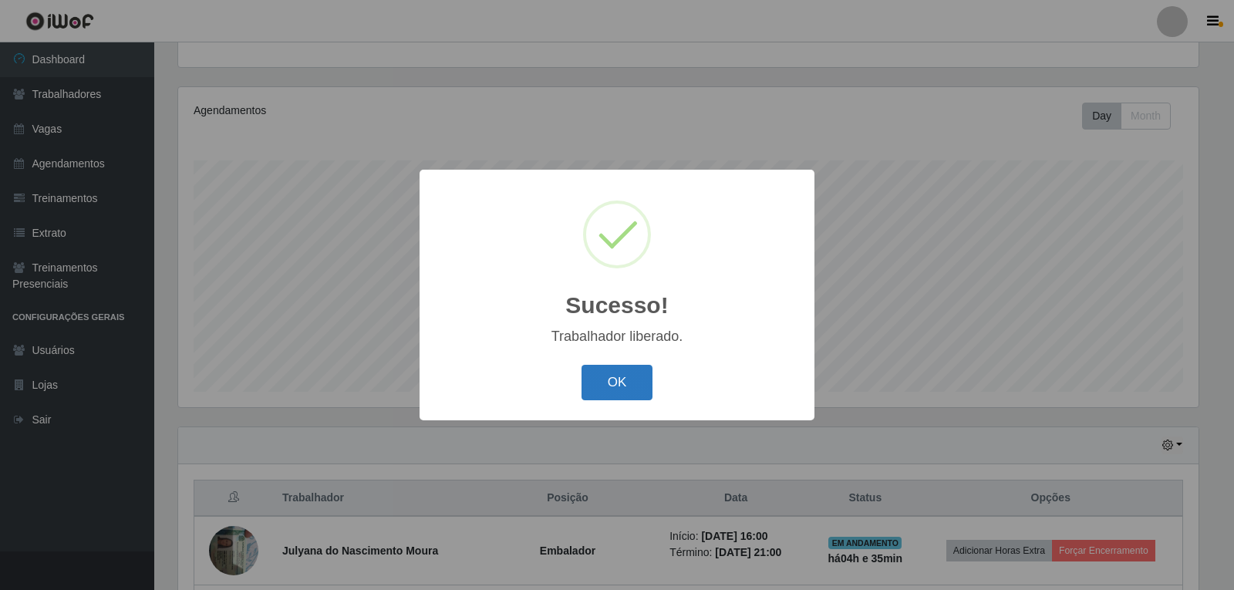
click at [642, 385] on button "OK" at bounding box center [617, 383] width 72 height 36
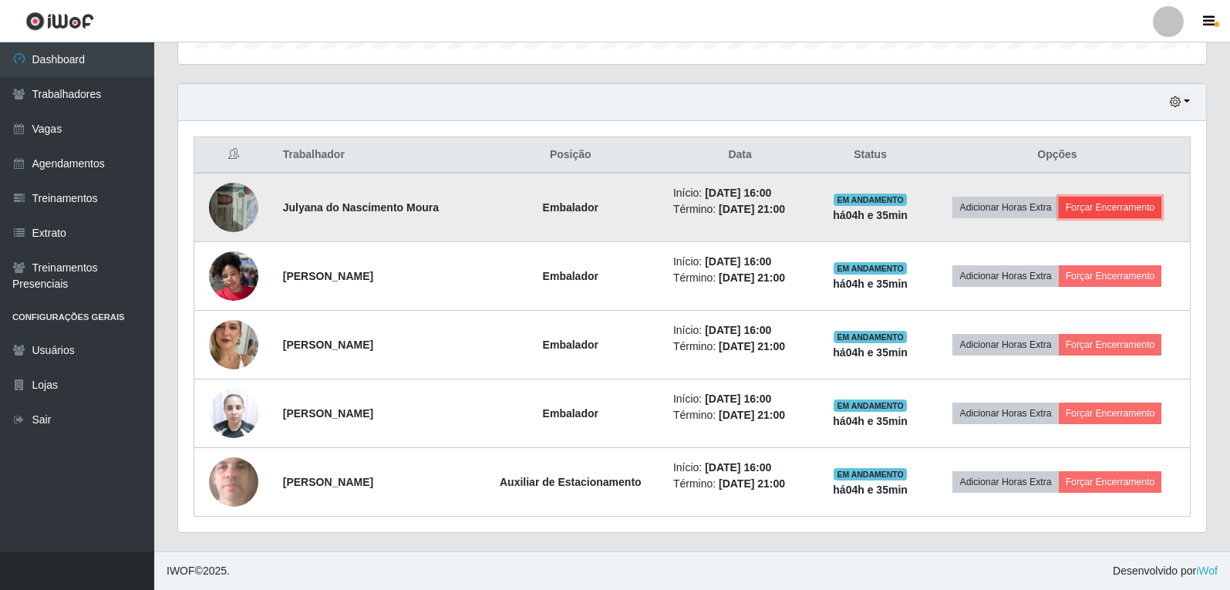
click at [1110, 204] on button "Forçar Encerramento" at bounding box center [1110, 208] width 103 height 22
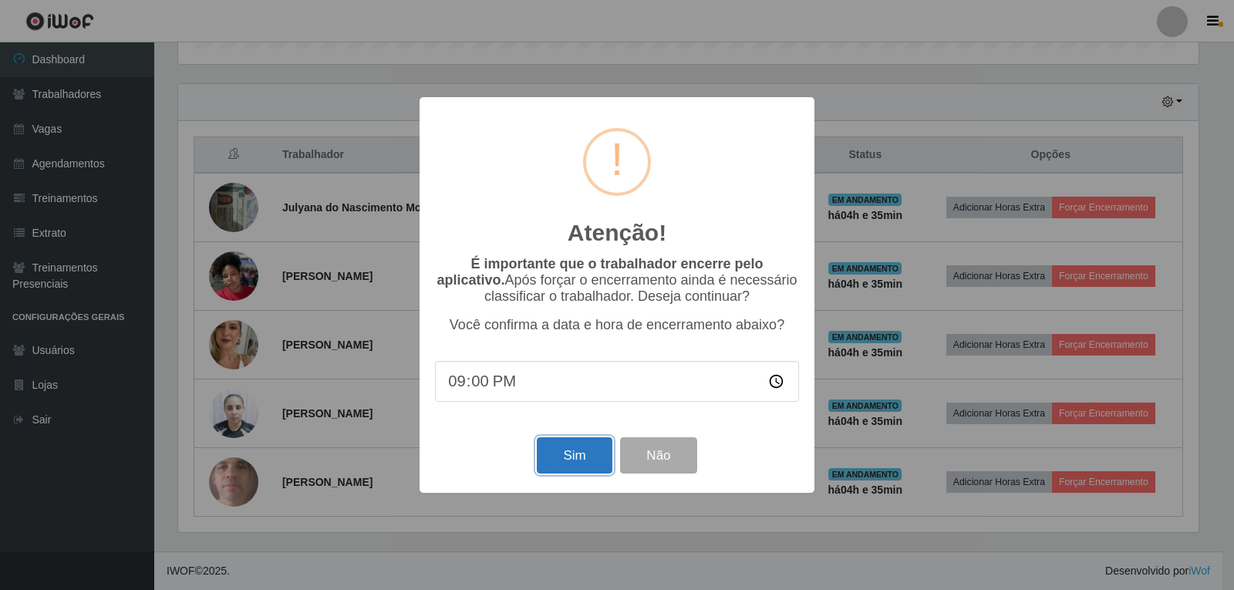
click at [571, 473] on button "Sim" at bounding box center [574, 455] width 75 height 36
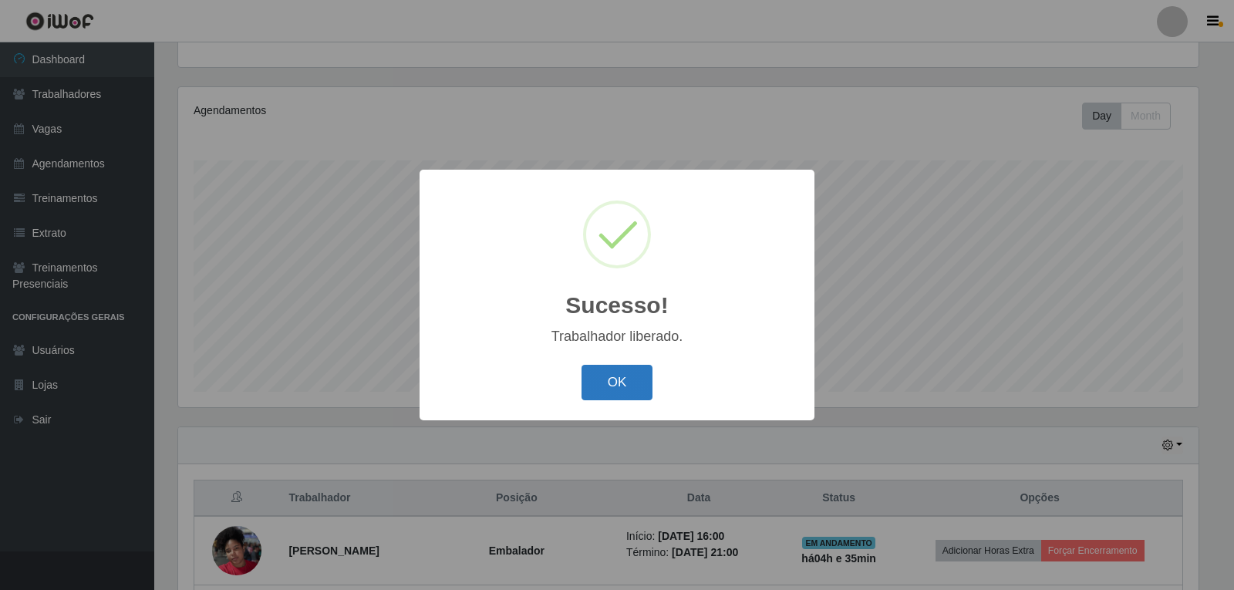
click at [608, 382] on button "OK" at bounding box center [617, 383] width 72 height 36
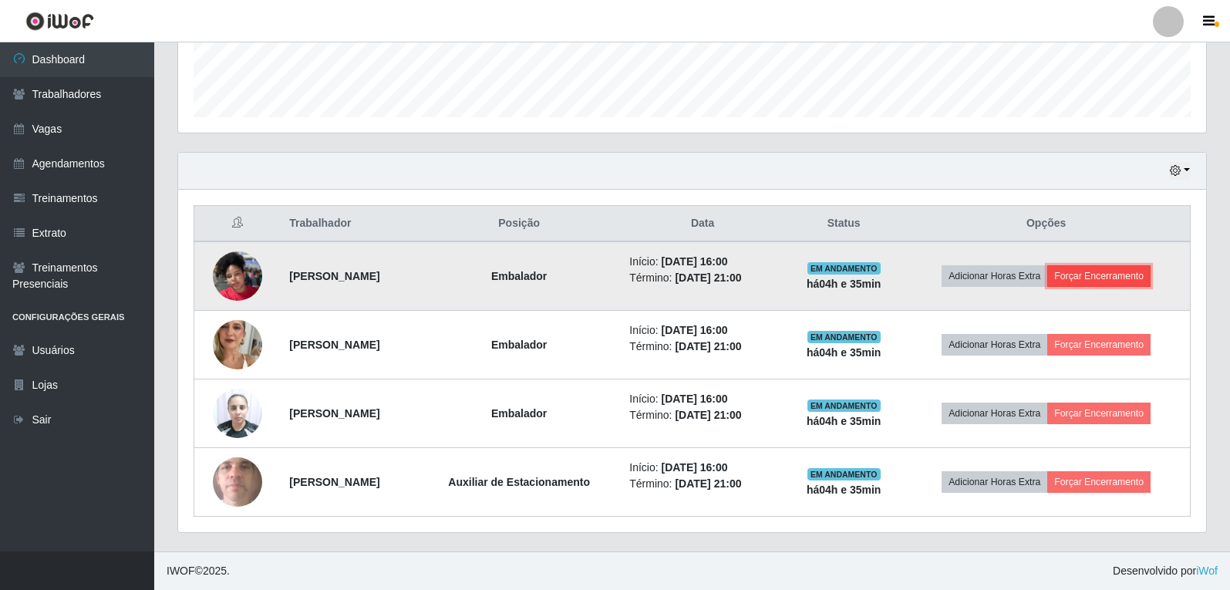
click at [1103, 283] on button "Forçar Encerramento" at bounding box center [1098, 276] width 103 height 22
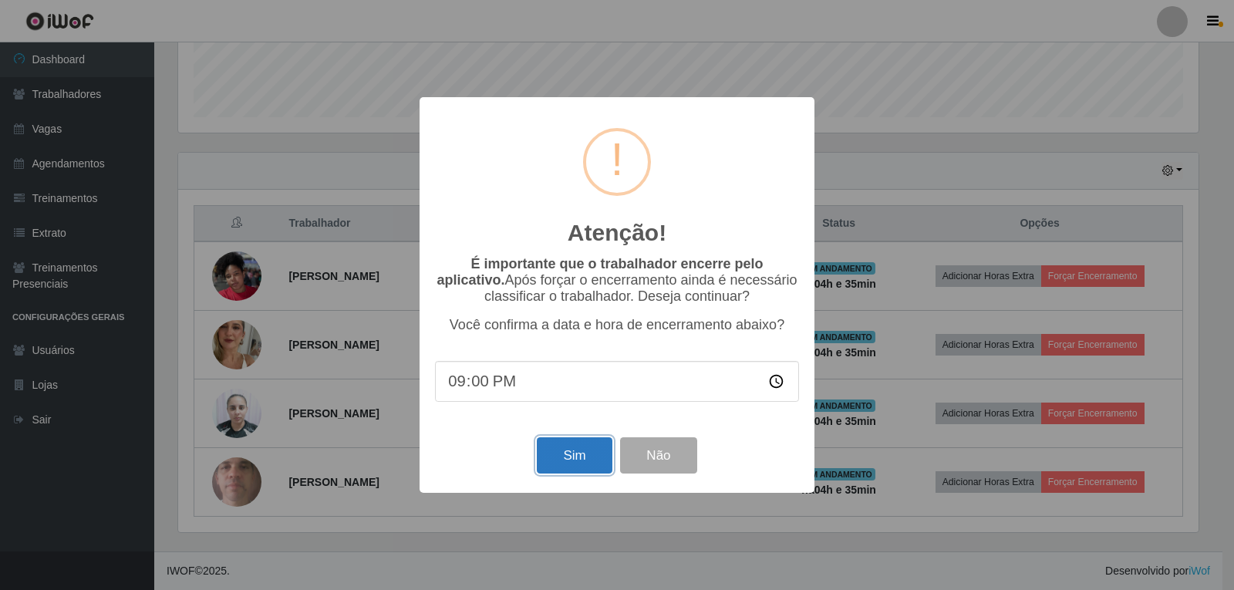
click at [573, 457] on button "Sim" at bounding box center [574, 455] width 75 height 36
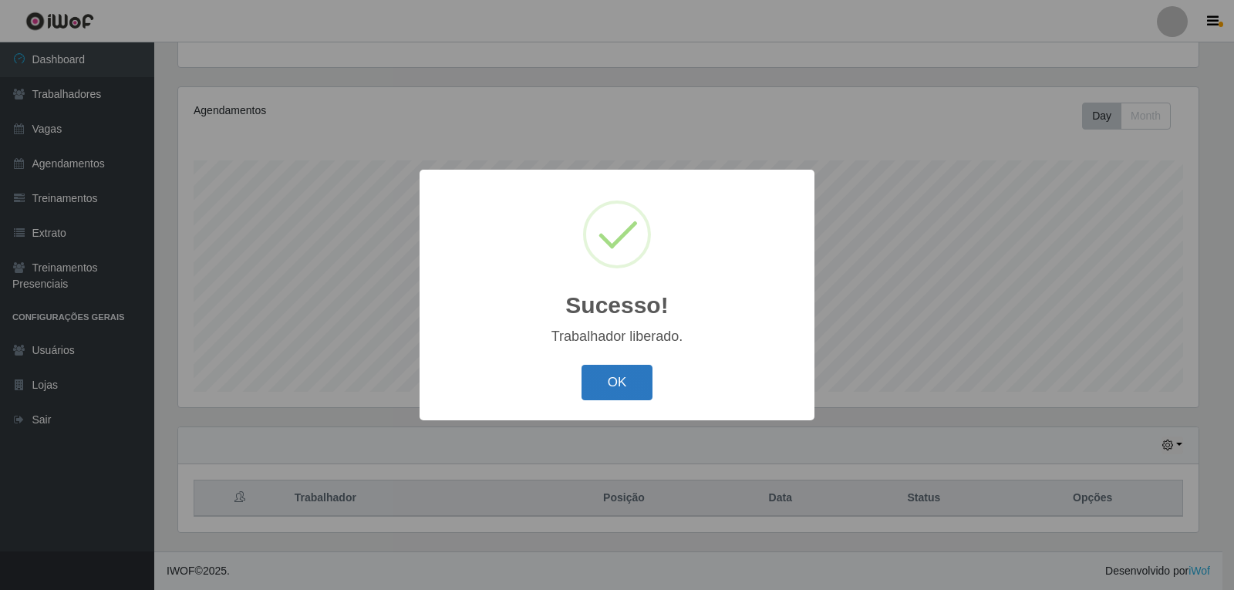
click at [617, 379] on button "OK" at bounding box center [617, 383] width 72 height 36
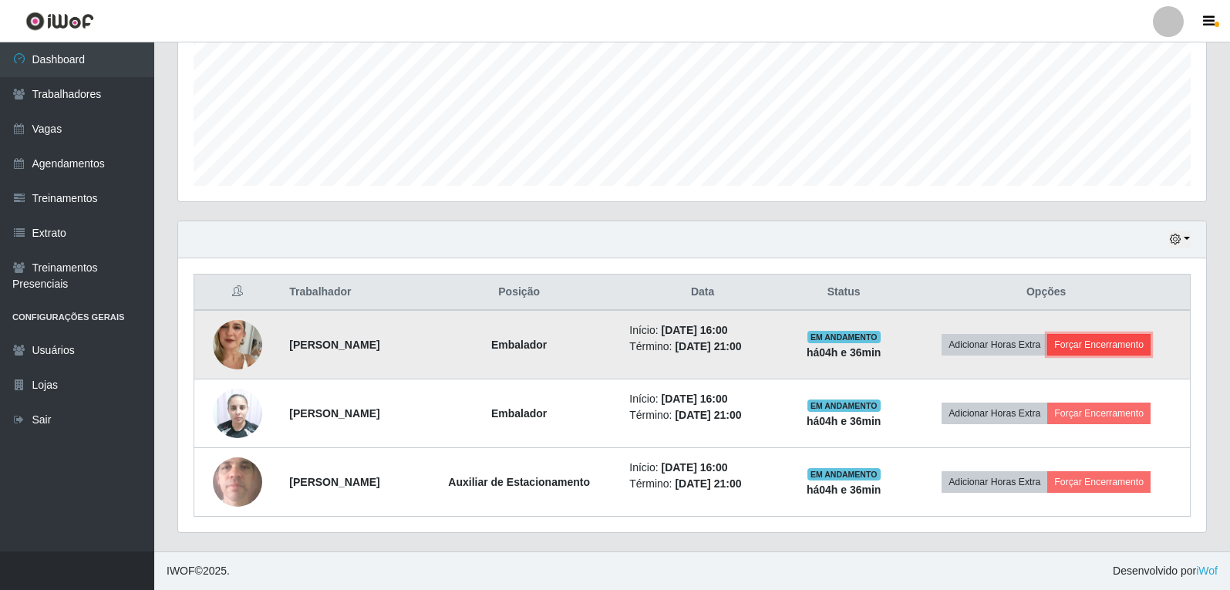
click at [1116, 343] on button "Forçar Encerramento" at bounding box center [1098, 345] width 103 height 22
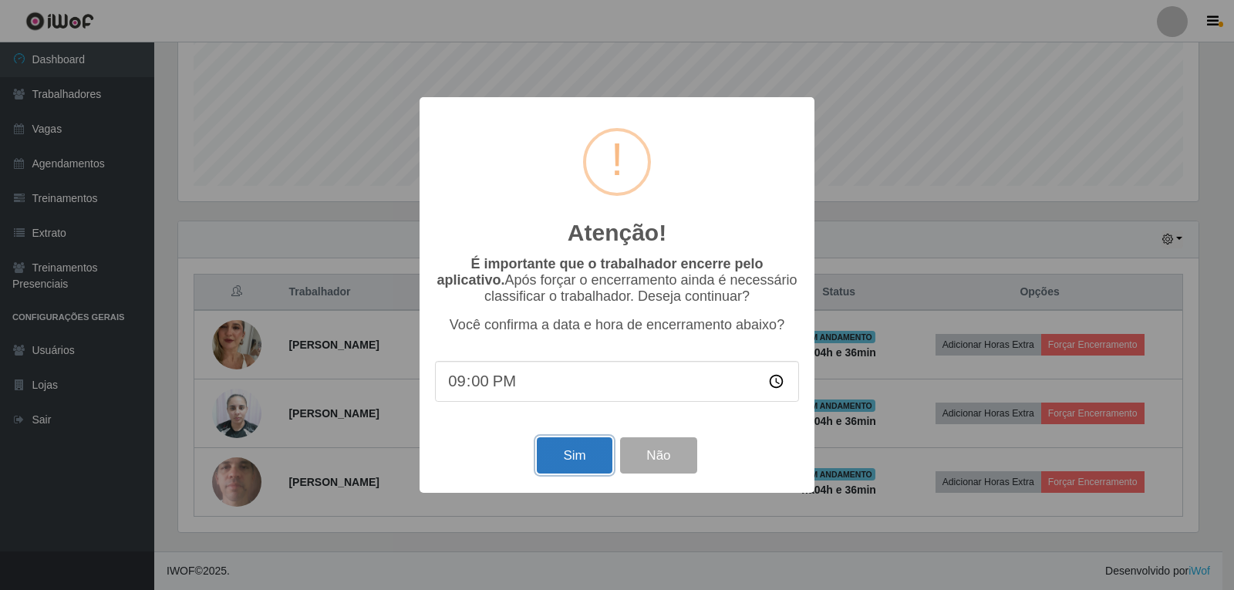
click at [595, 469] on button "Sim" at bounding box center [574, 455] width 75 height 36
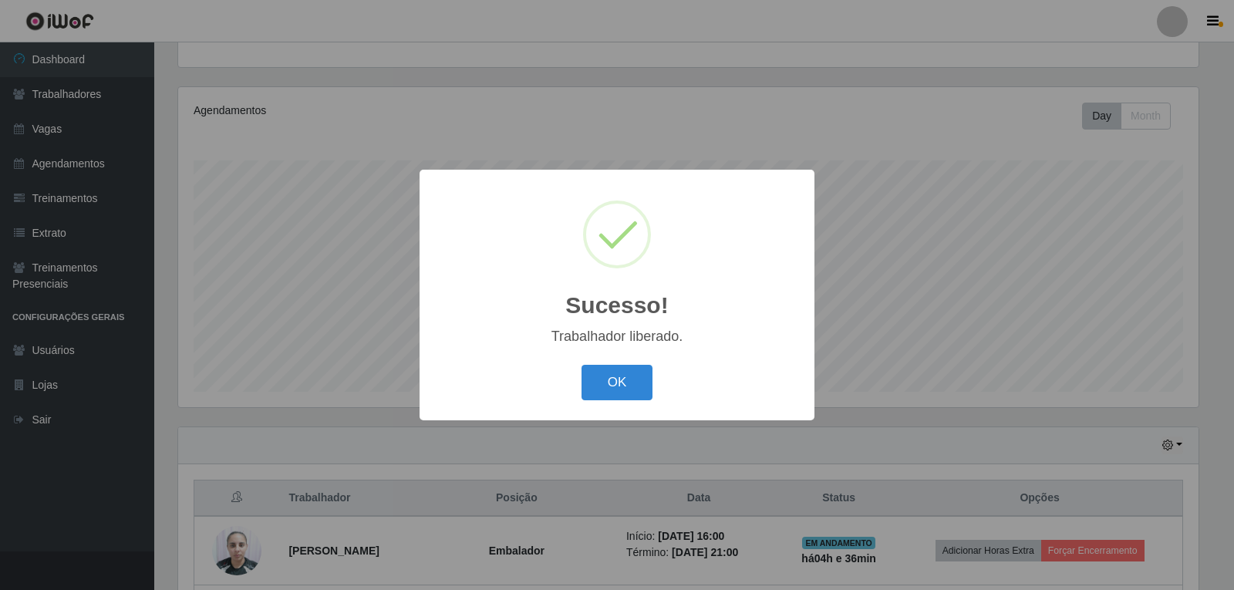
click at [648, 382] on button "OK" at bounding box center [617, 383] width 72 height 36
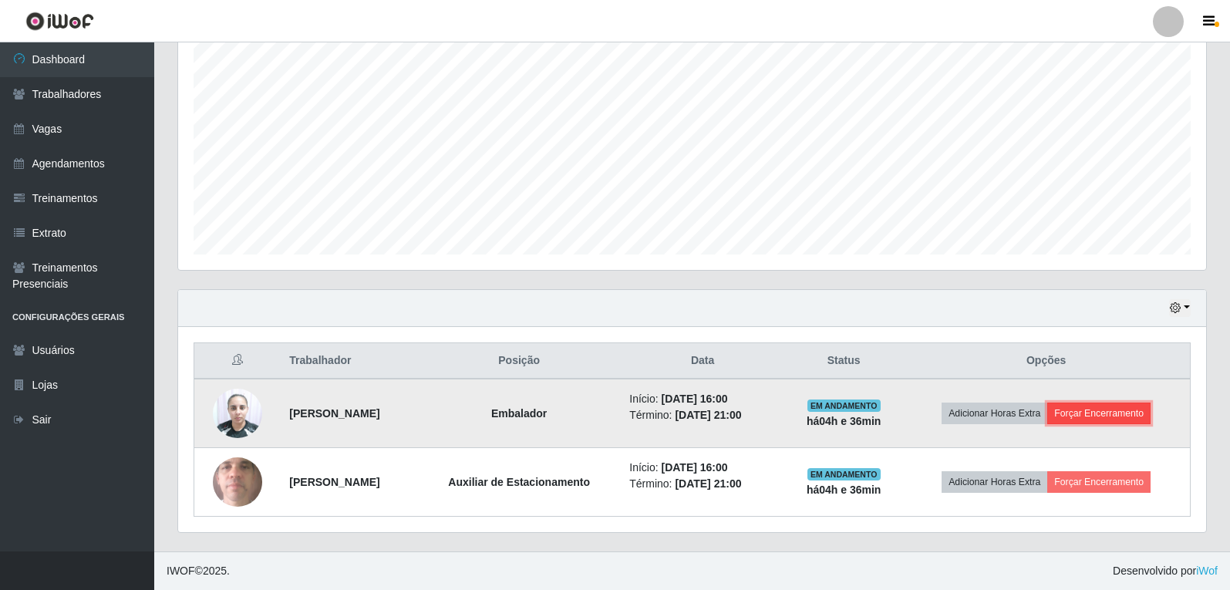
click at [1119, 409] on button "Forçar Encerramento" at bounding box center [1098, 413] width 103 height 22
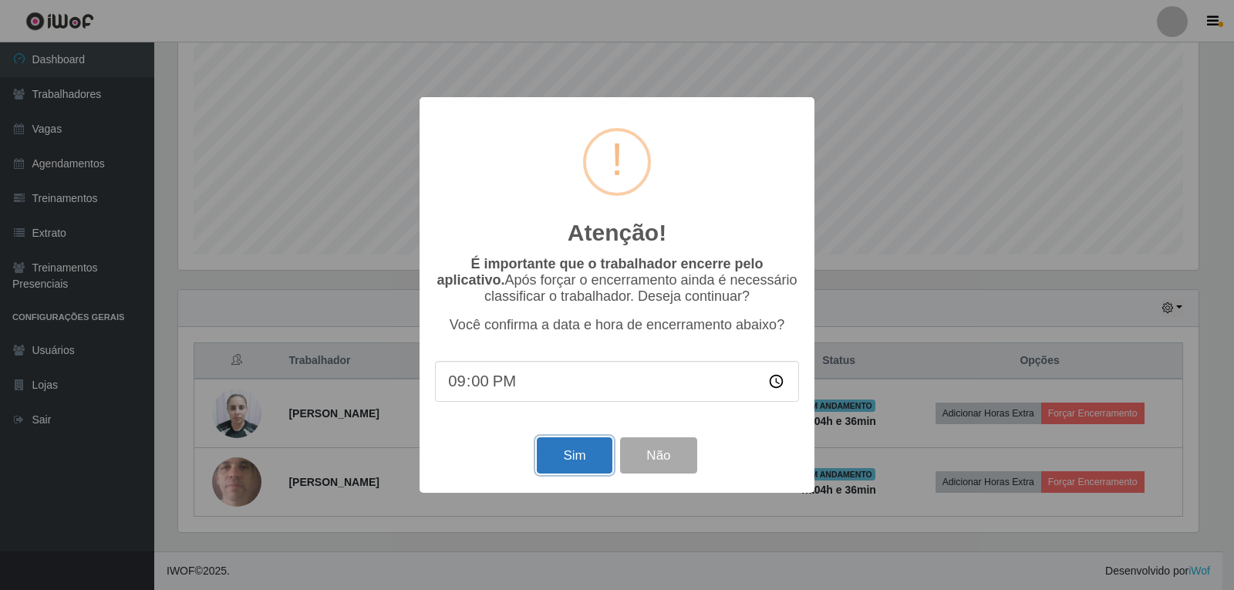
click at [564, 453] on button "Sim" at bounding box center [574, 455] width 75 height 36
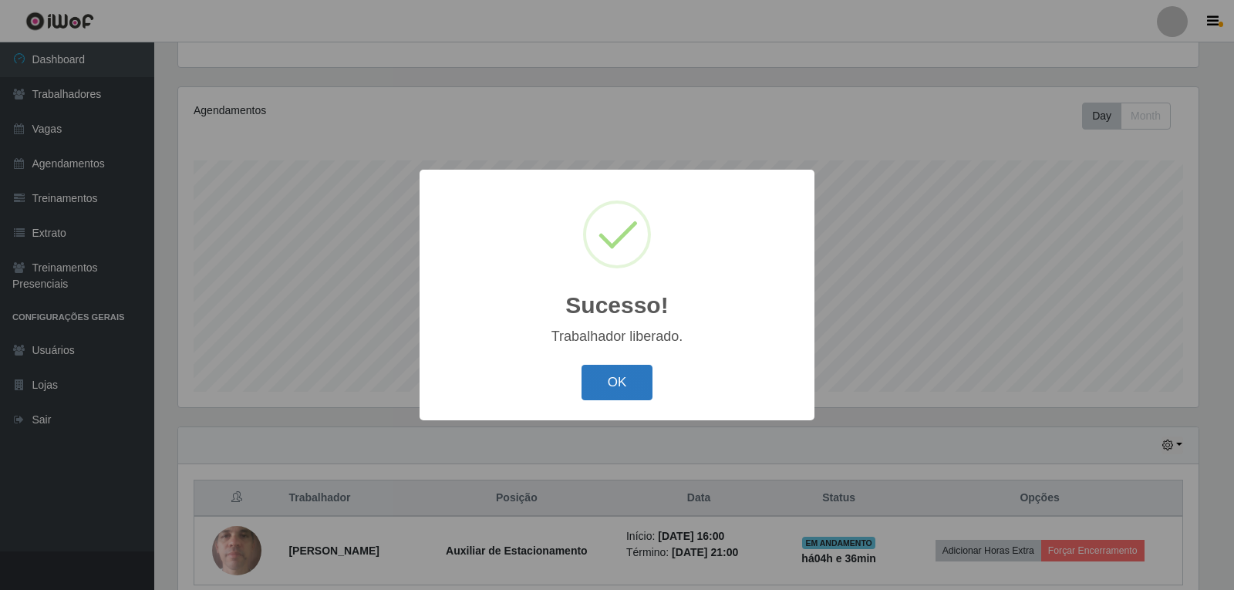
click at [601, 399] on button "OK" at bounding box center [617, 383] width 72 height 36
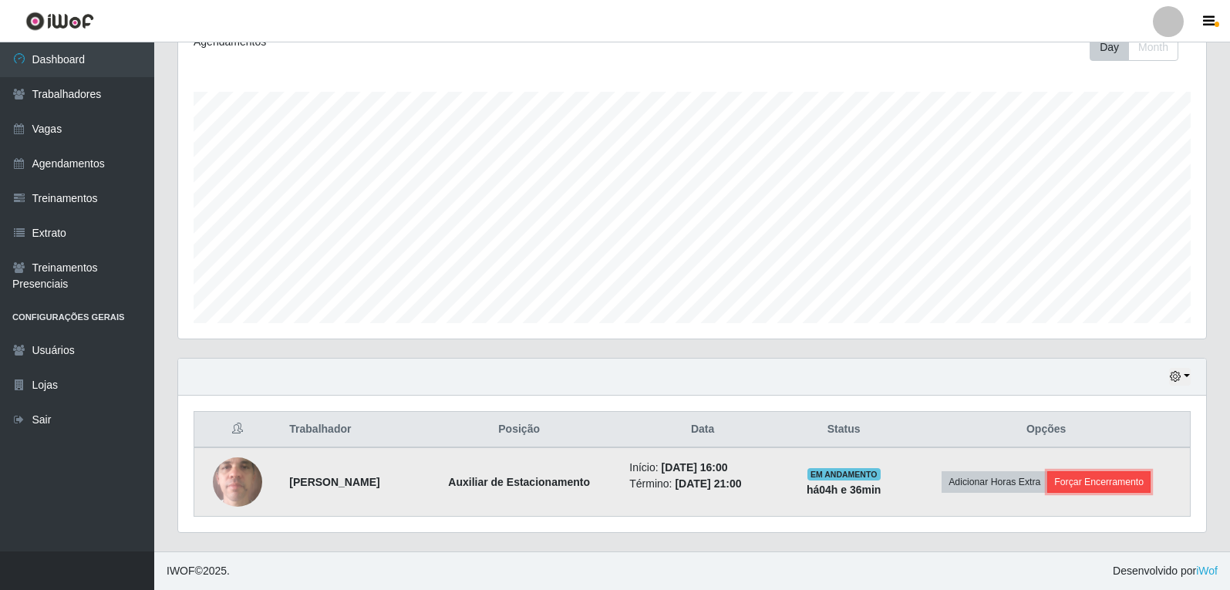
click at [1150, 485] on button "Forçar Encerramento" at bounding box center [1098, 482] width 103 height 22
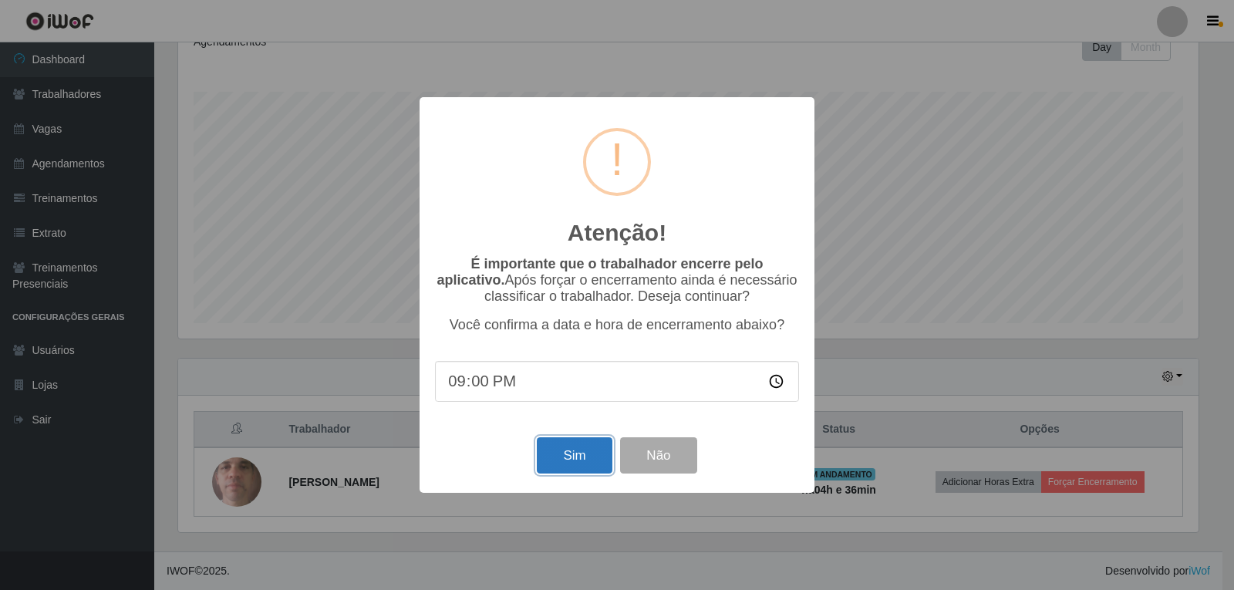
click at [587, 448] on button "Sim" at bounding box center [574, 455] width 75 height 36
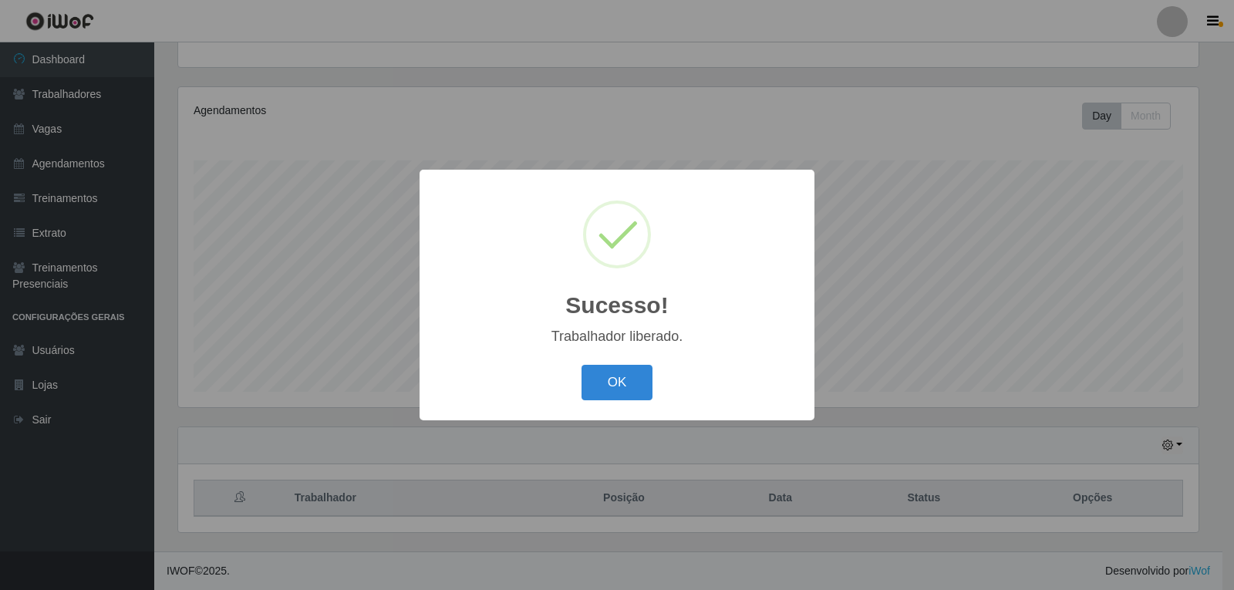
drag, startPoint x: 622, startPoint y: 389, endPoint x: 633, endPoint y: 388, distance: 10.9
click at [623, 389] on button "OK" at bounding box center [617, 383] width 72 height 36
